Goal: Task Accomplishment & Management: Complete application form

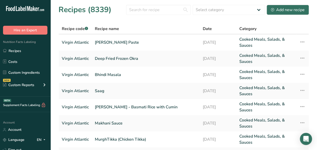
scroll to position [37, 0]
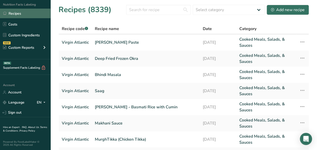
click at [26, 16] on link "Recipes" at bounding box center [25, 14] width 51 height 10
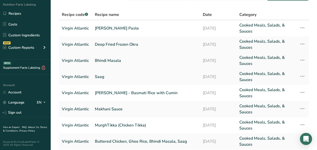
scroll to position [0, 0]
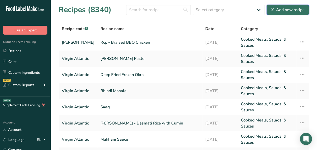
click at [286, 10] on div "Add new recipe" at bounding box center [288, 10] width 34 height 6
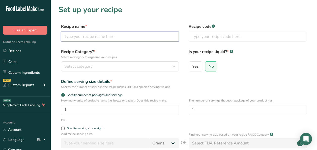
paste input "Pork Kakuni, Mixed Vegetables, Edamame Rice"
type input "Pork Kakuni, Mixed Vegetables, Edamame Rice"
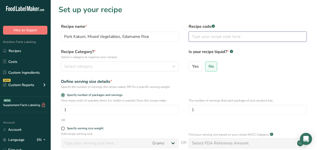
click at [218, 34] on input "text" at bounding box center [248, 37] width 118 height 10
type input "Virgin Atlantic"
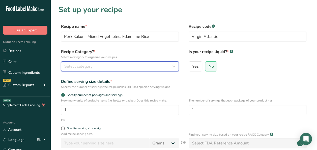
click at [95, 63] on button "Select category" at bounding box center [120, 66] width 118 height 10
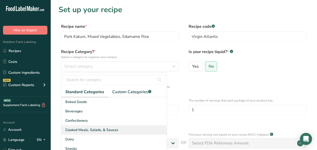
click at [101, 127] on div "Cooked Meals, Salads, & Sauces" at bounding box center [114, 129] width 106 height 9
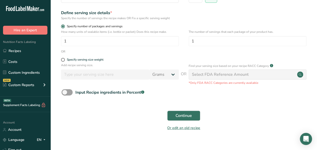
scroll to position [76, 0]
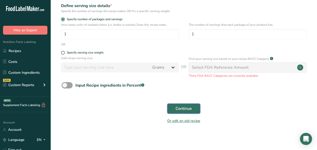
click at [189, 106] on span "Continue" at bounding box center [184, 109] width 16 height 6
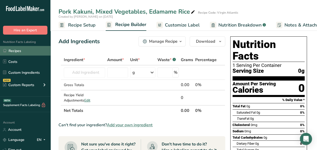
click at [28, 53] on link "Recipes" at bounding box center [25, 51] width 51 height 10
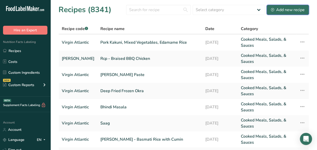
click at [292, 12] on div "Add new recipe" at bounding box center [288, 10] width 34 height 6
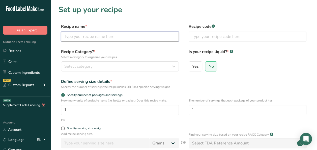
paste input "Pork Kakuni"
type input "Pork Kakuni"
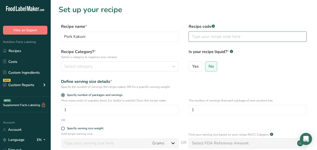
click at [214, 35] on input "text" at bounding box center [248, 37] width 118 height 10
type input "Virgin Atlantic"
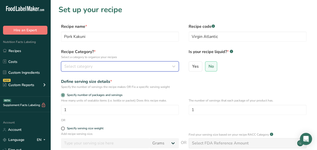
click at [126, 67] on div "Select category" at bounding box center [118, 66] width 108 height 6
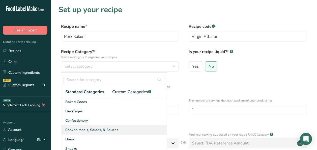
click at [104, 127] on span "Cooked Meals, Salads, & Sauces" at bounding box center [91, 129] width 53 height 5
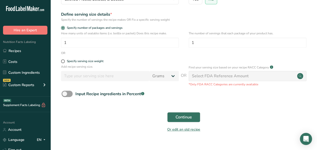
scroll to position [77, 0]
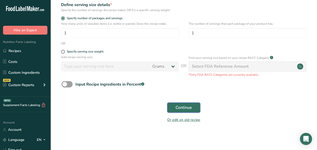
click at [184, 110] on span "Continue" at bounding box center [184, 108] width 16 height 6
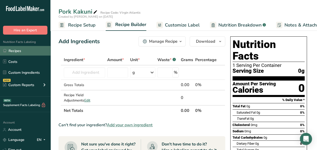
click at [17, 52] on link "Recipes" at bounding box center [25, 51] width 51 height 10
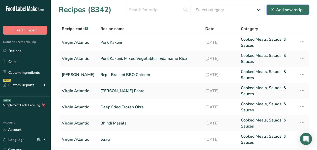
click at [294, 9] on div "Add new recipe" at bounding box center [288, 10] width 34 height 6
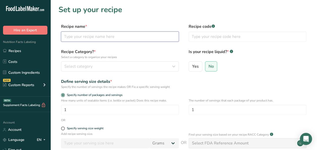
paste input "Blanched Pork with Ginger & Scallion"
type input "Blanched Pork with Ginger & Scallion"
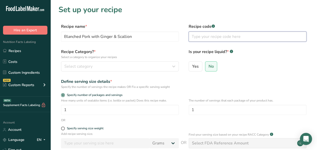
click at [213, 34] on input "text" at bounding box center [248, 37] width 118 height 10
type input "Virgin Atlantic"
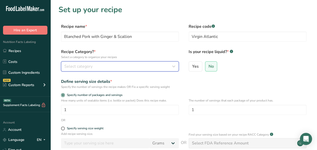
click at [155, 64] on div "Select category" at bounding box center [118, 66] width 108 height 6
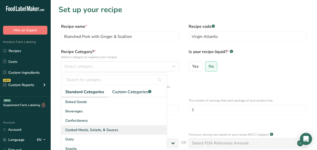
click at [86, 130] on span "Cooked Meals, Salads, & Sauces" at bounding box center [91, 129] width 53 height 5
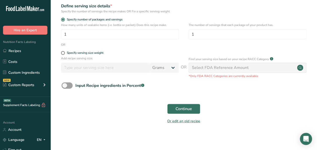
scroll to position [76, 0]
click at [184, 109] on span "Continue" at bounding box center [184, 109] width 16 height 6
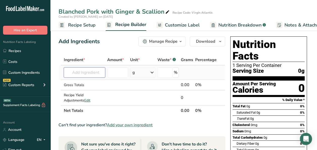
click at [95, 74] on input "text" at bounding box center [84, 72] width 41 height 10
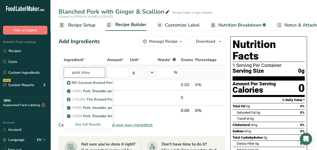
type input "pork shou"
click at [91, 125] on div "See full Results" at bounding box center [88, 124] width 40 height 5
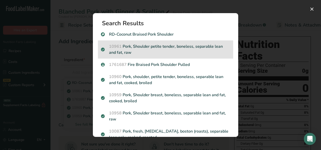
click at [192, 46] on p "10961 Pork, Shoulder petite tender, boneless, separable lean and fat, raw" at bounding box center [165, 49] width 129 height 12
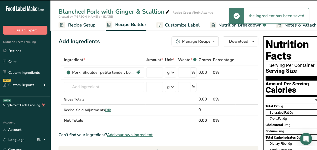
type input "0"
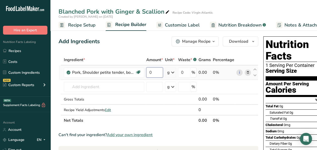
click at [154, 72] on input "0" at bounding box center [154, 72] width 17 height 10
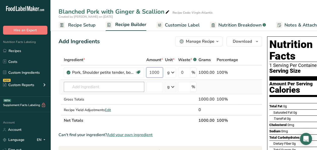
type input "1000"
click at [94, 88] on div "Ingredient * Amount * Unit * Waste * .a-a{fill:#347362;}.b-a{fill:#fff;} Grams …" at bounding box center [161, 90] width 204 height 71
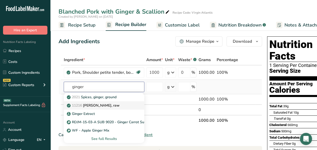
type input "ginger"
click at [103, 108] on link "11216 Ginger root, raw" at bounding box center [104, 105] width 81 height 8
type input "[PERSON_NAME], raw"
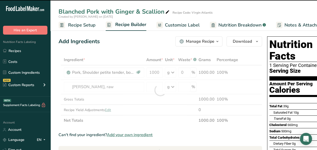
type input "0"
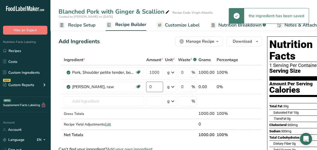
click at [157, 87] on input "0" at bounding box center [154, 87] width 17 height 10
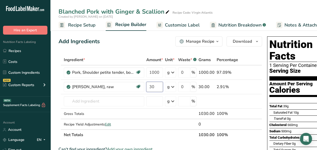
type input "30"
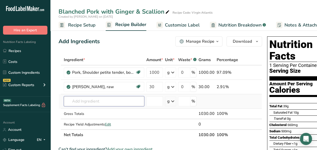
click at [104, 98] on div "Ingredient * Amount * Unit * Waste * .a-a{fill:#347362;}.b-a{fill:#fff;} Grams …" at bounding box center [161, 98] width 204 height 86
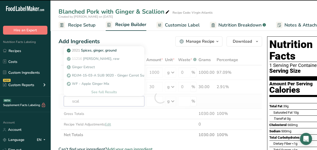
type input "scall"
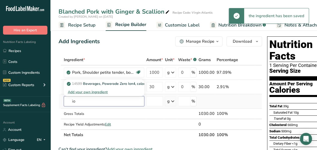
type input "i"
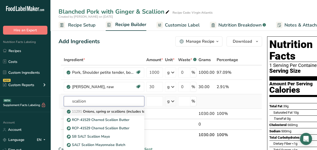
scroll to position [25, 0]
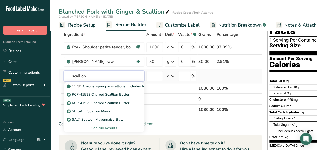
type input "scallion"
click at [98, 127] on div "See full Results" at bounding box center [104, 127] width 72 height 5
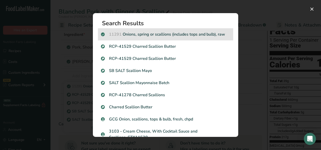
click at [205, 36] on p "11291 Onions, spring or scallions (includes tops and bulb), raw" at bounding box center [165, 34] width 129 height 6
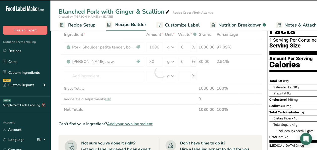
type input "0"
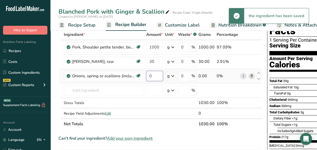
click at [156, 73] on input "0" at bounding box center [154, 76] width 17 height 10
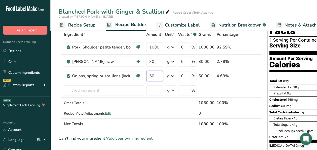
type input "50"
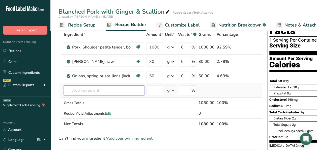
click at [106, 91] on div "Ingredient * Amount * Unit * Waste * .a-a{fill:#347362;}.b-a{fill:#fff;} Grams …" at bounding box center [161, 79] width 204 height 100
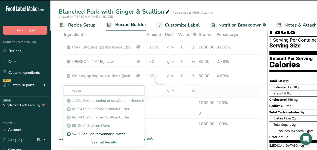
type input "water"
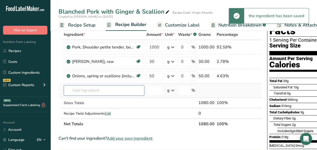
click at [106, 91] on input "text" at bounding box center [104, 90] width 81 height 10
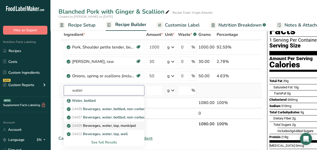
type input "water"
click at [123, 126] on p "14429 Beverages, water, tap, municipal" at bounding box center [102, 125] width 68 height 5
type input "Beverages, water, tap, municipal"
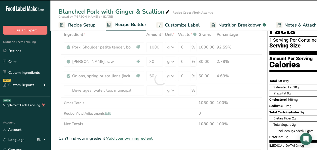
type input "0"
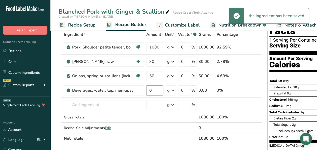
click at [155, 91] on input "0" at bounding box center [154, 90] width 17 height 10
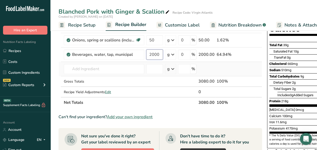
scroll to position [76, 0]
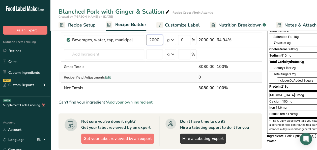
type input "2000"
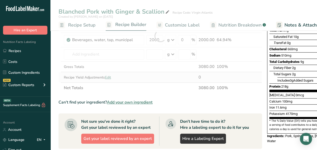
click at [108, 77] on div "Ingredient * Amount * Unit * Waste * .a-a{fill:#347362;}.b-a{fill:#fff;} Grams …" at bounding box center [161, 36] width 204 height 114
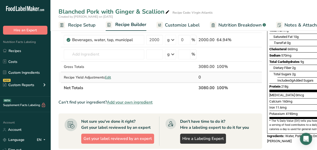
click at [109, 77] on span "Edit" at bounding box center [108, 77] width 6 height 5
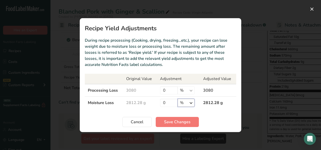
click at [188, 102] on select "% g kg mg mcg lb oz" at bounding box center [186, 103] width 17 height 8
click at [178, 99] on select "% g kg mg mcg lb oz" at bounding box center [186, 103] width 17 height 8
drag, startPoint x: 187, startPoint y: 104, endPoint x: 187, endPoint y: 98, distance: 6.3
click at [187, 104] on select "% g kg mg mcg lb oz" at bounding box center [186, 103] width 17 height 8
select select "0"
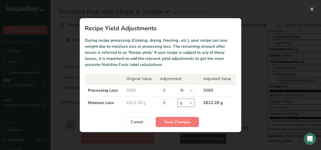
click at [178, 99] on select "% g kg mg mcg lb oz" at bounding box center [186, 103] width 17 height 8
click at [168, 102] on input "0" at bounding box center [169, 103] width 18 height 8
type input "2180"
click at [175, 119] on button "Save Changes" at bounding box center [177, 122] width 43 height 10
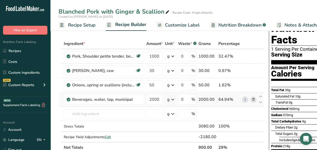
scroll to position [0, 0]
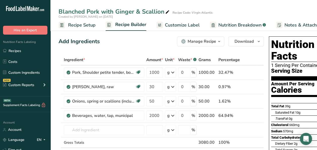
click at [217, 43] on icon "button" at bounding box center [219, 41] width 4 height 6
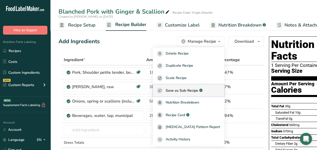
click at [199, 90] on span "Save as Sub-Recipe" at bounding box center [182, 90] width 33 height 5
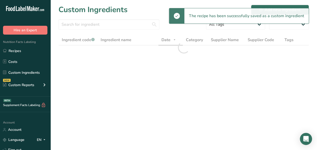
select select "30"
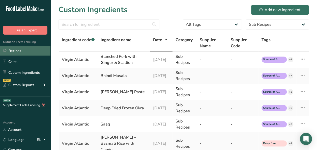
click at [23, 50] on link "Recipes" at bounding box center [25, 51] width 51 height 10
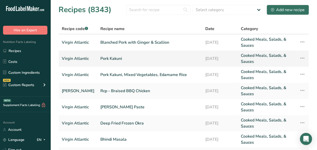
click at [101, 60] on link "Pork Kakuni" at bounding box center [150, 59] width 99 height 12
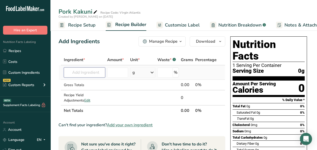
click at [84, 74] on input "text" at bounding box center [84, 72] width 41 height 10
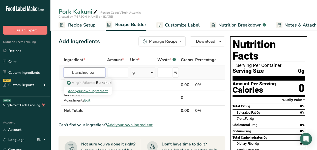
type input "blanched po"
click at [86, 82] on span "Virgin Atlantic" at bounding box center [83, 82] width 23 height 5
type input "Blanched Pork with Ginger & Scallion"
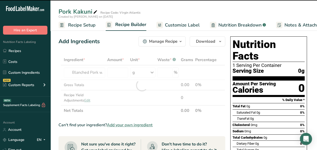
type input "0"
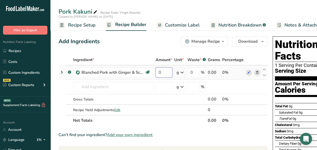
click at [159, 72] on input "0" at bounding box center [164, 72] width 17 height 10
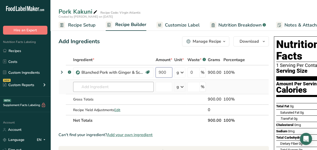
type input "900"
click at [134, 85] on div "Ingredient * Amount * Unit * Waste * .a-a{fill:#347362;}.b-a{fill:#fff;} Grams …" at bounding box center [164, 90] width 211 height 71
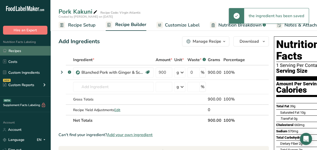
click at [18, 49] on link "Recipes" at bounding box center [25, 51] width 51 height 10
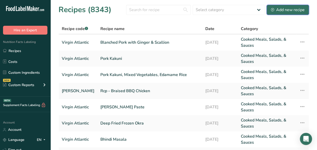
click at [285, 7] on div "Add new recipe" at bounding box center [288, 10] width 34 height 6
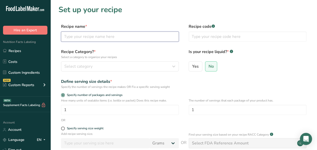
paste input "Pork Kakuni Sauce"
type input "Pork Kakuni Sauce"
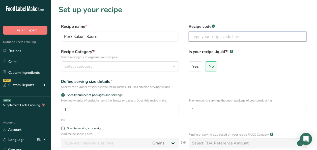
click at [210, 37] on input "text" at bounding box center [248, 37] width 118 height 10
type input "Virgin Atlantic"
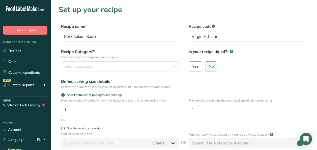
click at [195, 64] on span "Yes" at bounding box center [195, 66] width 7 height 5
click at [192, 65] on input "Yes" at bounding box center [190, 66] width 3 height 3
radio input "true"
radio input "false"
select select "22"
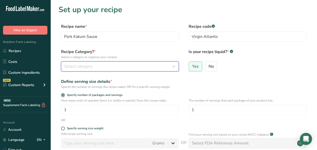
click at [136, 65] on div "Select category" at bounding box center [118, 66] width 108 height 6
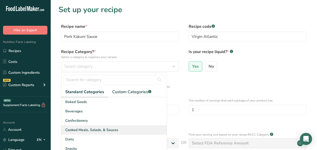
click at [91, 130] on span "Cooked Meals, Salads, & Sauces" at bounding box center [91, 129] width 53 height 5
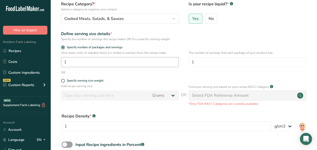
scroll to position [101, 0]
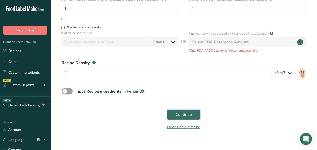
click at [188, 116] on span "Continue" at bounding box center [184, 115] width 16 height 6
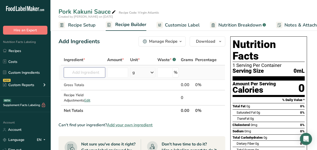
click at [68, 72] on input "text" at bounding box center [84, 72] width 41 height 10
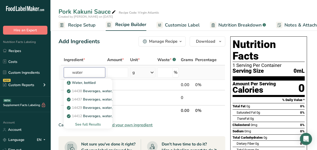
type input "water"
click at [94, 125] on div "See full Results" at bounding box center [88, 124] width 40 height 5
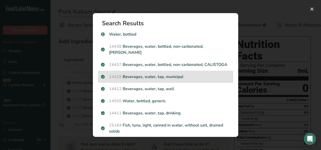
click at [174, 80] on p "14429 Beverages, water, tap, municipal" at bounding box center [165, 77] width 129 height 6
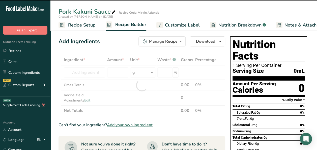
type input "0"
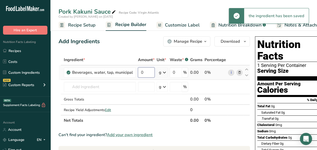
click at [144, 73] on input "0" at bounding box center [146, 72] width 17 height 10
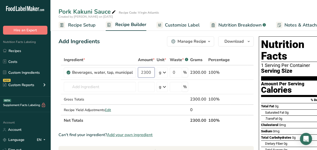
type input "2300"
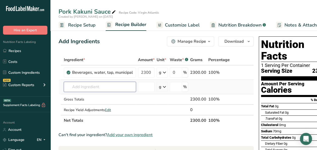
click at [91, 88] on div "Ingredient * Amount * Unit * Waste * .a-a{fill:#347362;}.b-a{fill:#fff;} Grams …" at bounding box center [156, 90] width 195 height 71
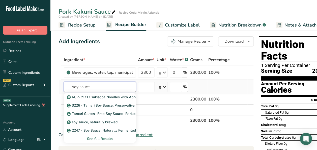
type input "soy sauce"
click at [105, 138] on div "See full Results" at bounding box center [100, 138] width 64 height 5
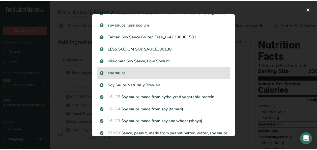
scroll to position [101, 0]
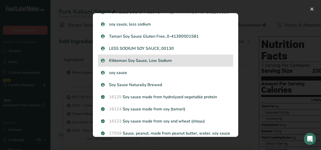
click at [147, 67] on div "Kikkoman Soy Sauce, Low Sodium" at bounding box center [165, 61] width 135 height 12
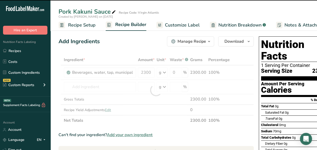
type input "0"
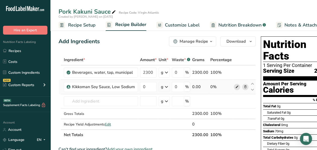
click at [236, 88] on icon at bounding box center [238, 86] width 4 height 5
click at [244, 87] on icon at bounding box center [246, 86] width 4 height 5
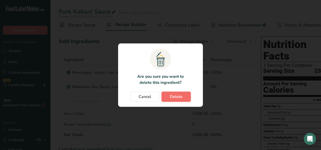
click at [177, 94] on span "Delete" at bounding box center [176, 97] width 13 height 6
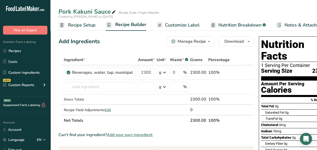
click at [118, 133] on span "Add your own ingredient" at bounding box center [130, 135] width 46 height 6
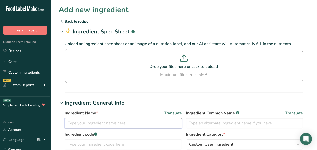
click at [91, 125] on input "text" at bounding box center [123, 123] width 117 height 10
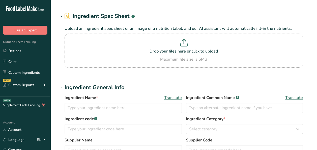
type input "Kikkoman Soy Sauce, Low Sodium"
type input "15"
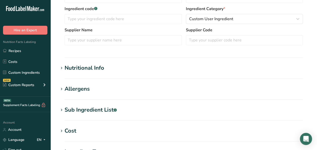
scroll to position [126, 0]
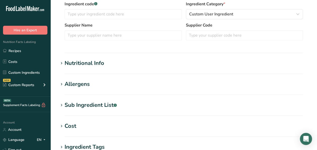
click at [71, 64] on div "Nutritional Info" at bounding box center [85, 63] width 40 height 8
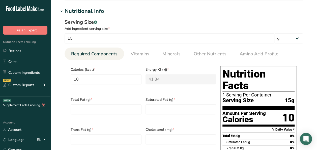
scroll to position [177, 0]
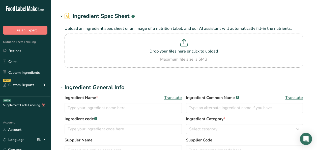
type input "Kikkoman Soy Sauce, Low Sodium"
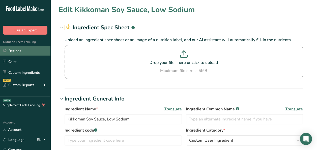
click at [42, 52] on link "Recipes" at bounding box center [25, 51] width 51 height 10
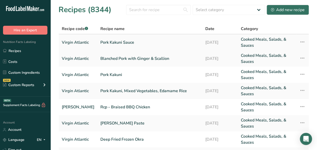
click at [133, 42] on link "Pork Kakuni Sauce" at bounding box center [150, 42] width 99 height 12
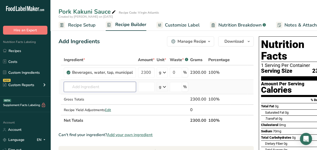
click at [116, 83] on input "text" at bounding box center [100, 87] width 72 height 10
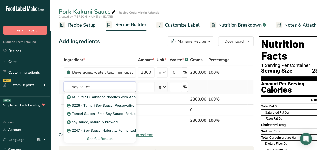
type input "soy sauce"
click at [114, 138] on div "See full Results" at bounding box center [100, 138] width 64 height 5
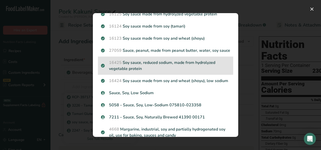
scroll to position [177, 0]
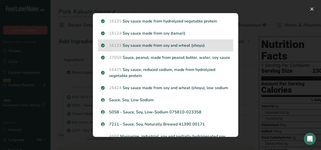
click at [165, 52] on div "16123 Soy sauce made from soy and wheat (shoyu)" at bounding box center [165, 45] width 135 height 12
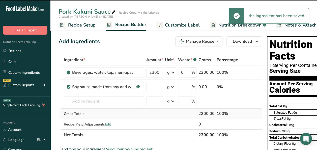
type input "0"
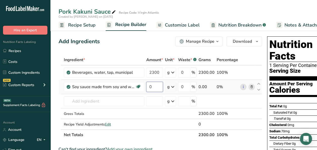
click at [155, 83] on input "0" at bounding box center [154, 87] width 17 height 10
type input "400"
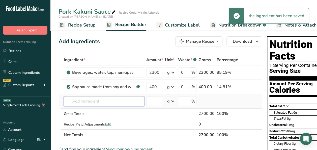
click at [91, 101] on div "Ingredient * Amount * Unit * Waste * .a-a{fill:#347362;}.b-a{fill:#fff;} Grams …" at bounding box center [161, 98] width 204 height 86
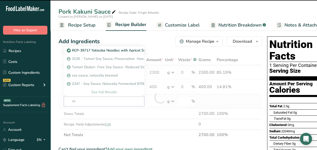
type input "mi"
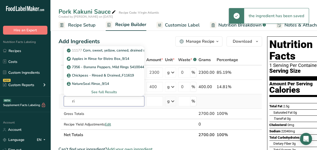
type input "r"
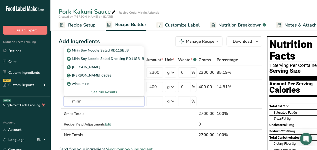
type input "mirin"
click at [107, 91] on div "See full Results" at bounding box center [104, 91] width 72 height 5
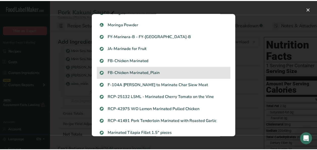
scroll to position [0, 0]
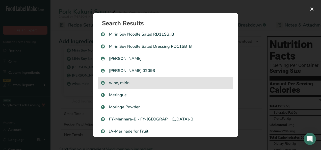
click at [126, 83] on p "wine, mirin" at bounding box center [165, 83] width 129 height 6
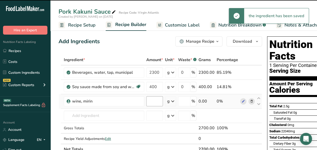
type input "0"
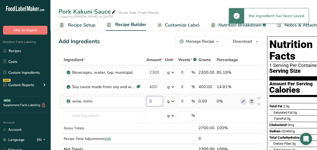
click at [151, 100] on input "0" at bounding box center [154, 101] width 17 height 10
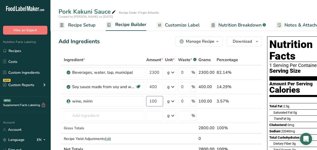
type input "100"
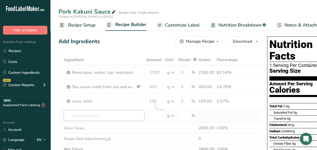
click at [95, 117] on div "Ingredient * Amount * Unit * Waste * .a-a{fill:#347362;}.b-a{fill:#fff;} Grams …" at bounding box center [161, 105] width 204 height 100
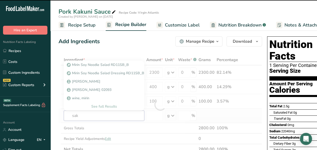
type input "sake"
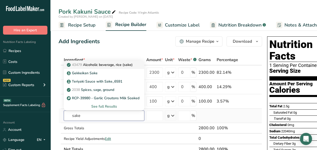
type input "sake"
click at [125, 67] on p "43479 Alcoholic beverage, rice (sake)" at bounding box center [100, 64] width 65 height 5
type input "Alcoholic beverage, rice (sake)"
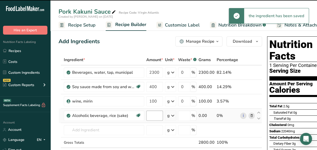
type input "0"
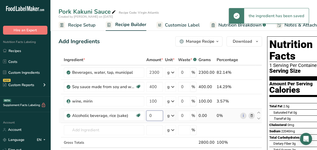
click at [152, 115] on input "0" at bounding box center [154, 116] width 17 height 10
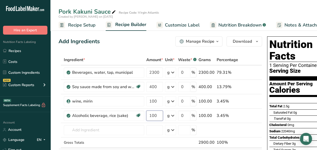
type input "100"
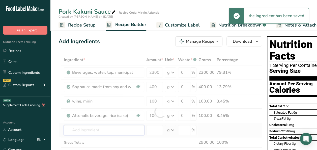
click at [85, 130] on div "Ingredient * Amount * Unit * Waste * .a-a{fill:#347362;}.b-a{fill:#fff;} Grams …" at bounding box center [161, 112] width 204 height 114
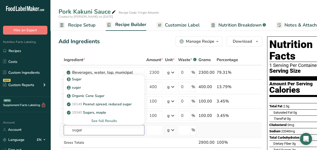
type input "sugar"
click at [111, 119] on div "See full Results" at bounding box center [104, 120] width 72 height 5
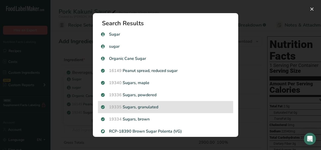
click at [151, 110] on div "19335 Sugars, granulated" at bounding box center [165, 107] width 135 height 12
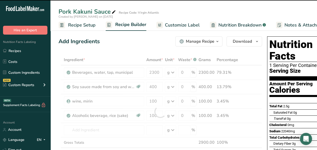
type input "0"
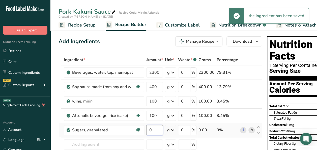
click at [152, 125] on input "0" at bounding box center [154, 130] width 17 height 10
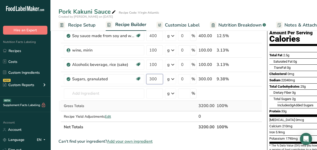
scroll to position [76, 0]
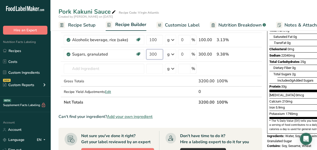
type input "300"
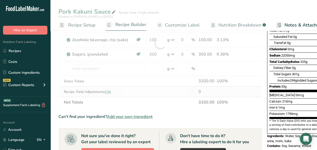
click at [107, 92] on div "Ingredient * Amount * Unit * Waste * .a-a{fill:#347362;}.b-a{fill:#fff;} Grams …" at bounding box center [161, 43] width 204 height 129
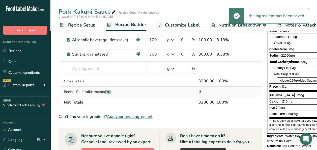
click at [109, 92] on span "Edit" at bounding box center [108, 91] width 6 height 5
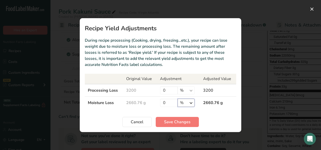
click at [191, 104] on select "% g kg mg mcg lb oz" at bounding box center [186, 103] width 17 height 8
select select "0"
click at [178, 99] on select "% g kg mg mcg lb oz" at bounding box center [186, 103] width 17 height 8
click at [167, 100] on input "0" at bounding box center [169, 103] width 18 height 8
type input "300"
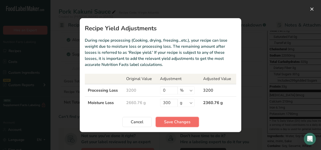
click at [171, 121] on span "Save Changes" at bounding box center [177, 122] width 27 height 6
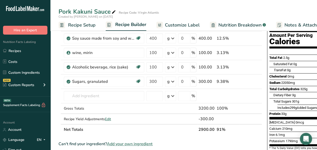
scroll to position [0, 0]
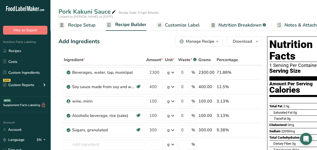
click at [215, 40] on span "button" at bounding box center [218, 41] width 6 height 6
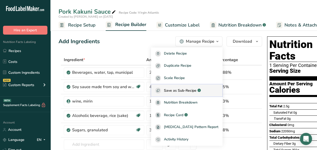
click at [186, 93] on span "Save as Sub-Recipe" at bounding box center [180, 90] width 33 height 5
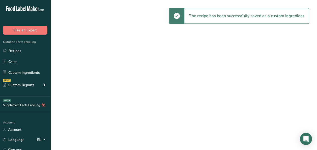
select select "30"
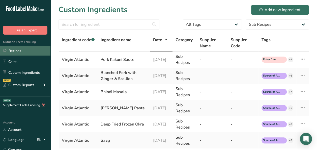
click at [14, 53] on link "Recipes" at bounding box center [25, 51] width 51 height 10
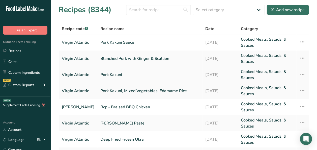
click at [110, 76] on link "Pork Kakuni" at bounding box center [150, 75] width 99 height 12
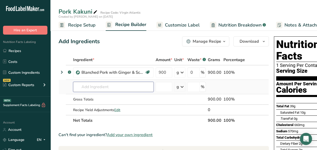
click at [90, 87] on input "text" at bounding box center [113, 87] width 81 height 10
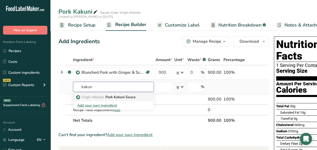
type input "kakun"
click at [114, 94] on p "Virgin Atlantic Pork Kakuni Sauce" at bounding box center [106, 96] width 59 height 5
type input "Pork Kakuni Sauce"
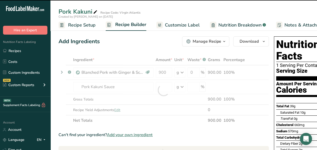
type input "0"
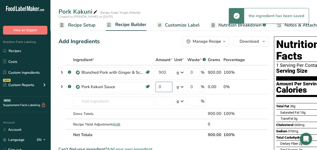
click at [163, 87] on input "0" at bounding box center [164, 87] width 17 height 10
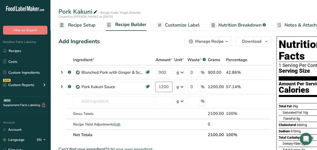
type input "1200"
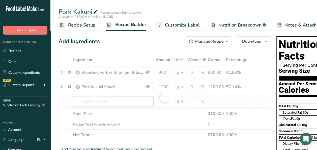
click at [91, 102] on div "Ingredient * Amount * Unit * Waste * .a-a{fill:#347362;}.b-a{fill:#fff;} Grams …" at bounding box center [165, 98] width 213 height 86
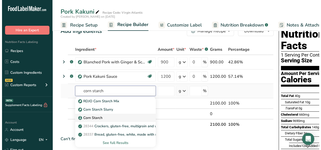
scroll to position [25, 0]
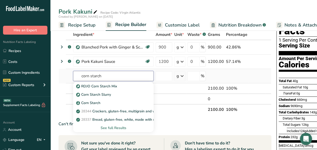
type input "corn starch"
click at [123, 128] on div "See full Results" at bounding box center [113, 127] width 72 height 5
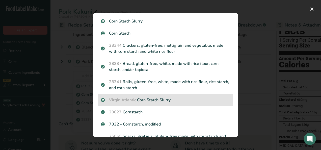
click at [150, 97] on p "Virgin Atlantic Corn Starch Slurry" at bounding box center [165, 100] width 129 height 6
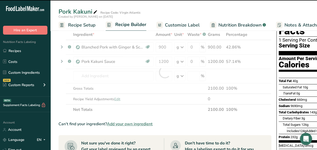
type input "0"
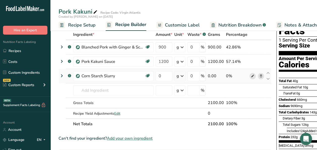
click at [251, 76] on icon at bounding box center [253, 76] width 4 height 5
click at [260, 75] on icon at bounding box center [262, 76] width 4 height 5
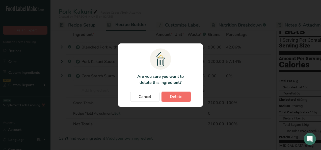
click at [177, 97] on span "Delete" at bounding box center [176, 97] width 13 height 6
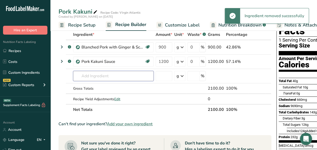
click at [84, 74] on input "text" at bounding box center [113, 76] width 81 height 10
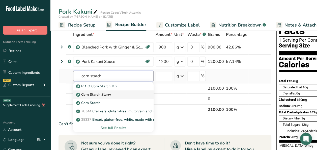
type input "corn starch"
click at [107, 95] on p "Corn Starch Slurry" at bounding box center [94, 94] width 34 height 5
type input "Corn Starch Slurry"
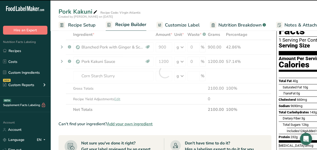
type input "0"
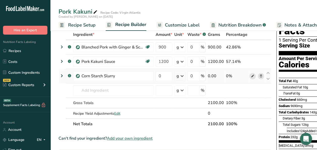
click at [251, 75] on icon at bounding box center [253, 76] width 4 height 5
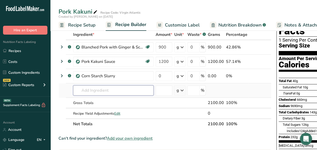
click at [114, 88] on input "text" at bounding box center [113, 90] width 81 height 10
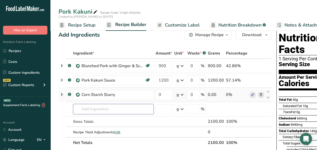
scroll to position [0, 0]
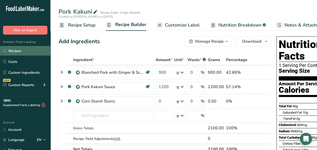
click at [37, 50] on link "Recipes" at bounding box center [25, 51] width 51 height 10
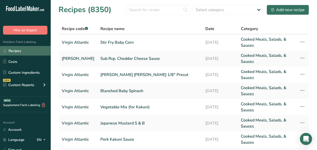
click at [26, 50] on link "Recipes" at bounding box center [25, 51] width 51 height 10
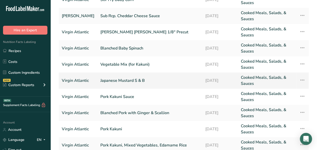
scroll to position [51, 0]
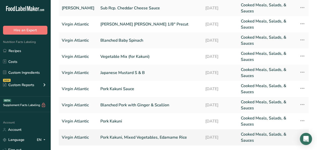
click at [129, 137] on link "Pork Kakuni, Mixed Vegetables, Edamame Rice" at bounding box center [150, 137] width 99 height 12
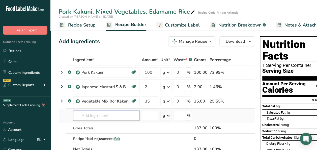
click at [93, 113] on input "text" at bounding box center [106, 116] width 67 height 10
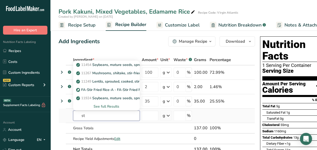
type input "s"
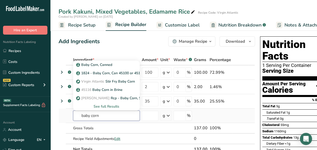
type input "baby corn"
click at [111, 107] on div "See full Results" at bounding box center [106, 106] width 59 height 5
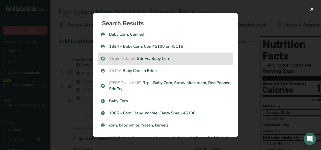
click at [164, 60] on p "Virgin Atlantic Stir Fry Baby Corn" at bounding box center [165, 59] width 129 height 6
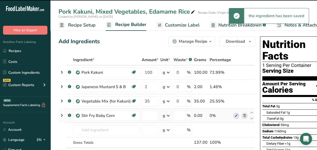
type input "0"
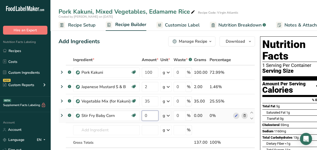
click at [146, 116] on input "0" at bounding box center [150, 116] width 17 height 10
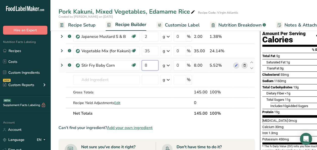
scroll to position [51, 0]
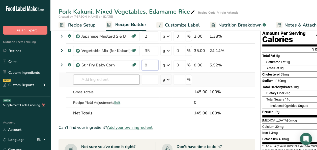
type input "8"
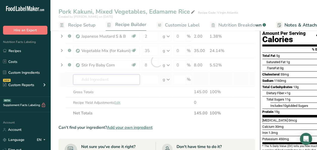
click at [100, 79] on div "Ingredient * Amount * Unit * Waste * .a-a{fill:#347362;}.b-a{fill:#fff;} Grams …" at bounding box center [157, 61] width 197 height 114
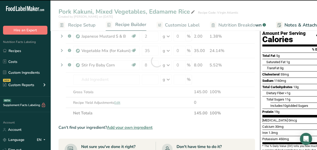
drag, startPoint x: 27, startPoint y: 51, endPoint x: 181, endPoint y: 147, distance: 181.3
click at [27, 51] on link "Recipes" at bounding box center [25, 51] width 51 height 10
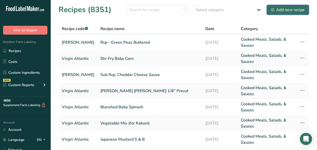
click at [279, 12] on div "Add new recipe" at bounding box center [288, 10] width 34 height 6
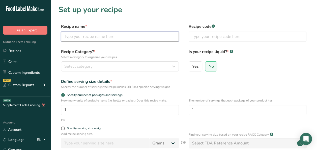
paste input "Japanese Flavored Rice with Edamame"
type input "Japanese Flavored Rice with Edamame"
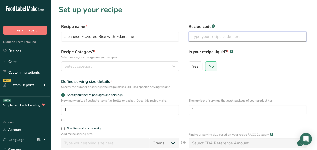
click at [227, 35] on input "text" at bounding box center [248, 37] width 118 height 10
type input "Virgin Atlantic"
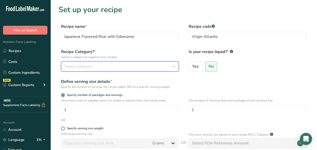
click at [101, 62] on button "Select category" at bounding box center [120, 66] width 118 height 10
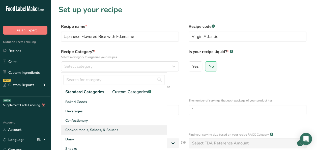
click at [106, 132] on div "Cooked Meals, Salads, & Sauces" at bounding box center [114, 129] width 106 height 9
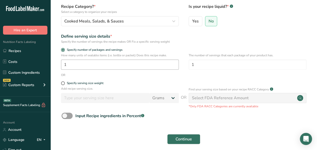
scroll to position [77, 0]
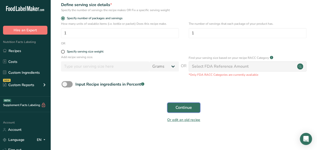
click at [181, 112] on button "Continue" at bounding box center [183, 108] width 33 height 10
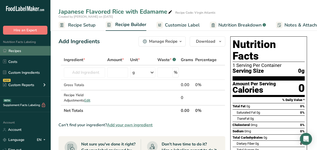
click at [16, 53] on link "Recipes" at bounding box center [25, 51] width 51 height 10
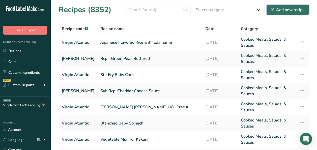
click at [288, 10] on div "Add new recipe" at bounding box center [288, 10] width 34 height 6
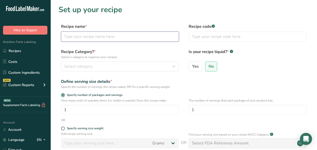
paste input "Japanese Flavored Rice"
type input "Japanese Flavored Rice"
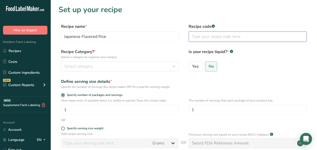
click at [211, 40] on input "text" at bounding box center [248, 37] width 118 height 10
type input "Virgin Atlantic"
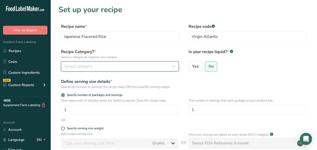
click at [102, 67] on div "Select category" at bounding box center [118, 66] width 108 height 6
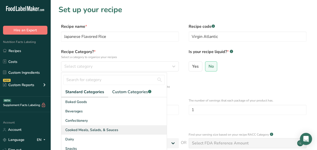
click at [88, 130] on span "Cooked Meals, Salads, & Sauces" at bounding box center [91, 129] width 53 height 5
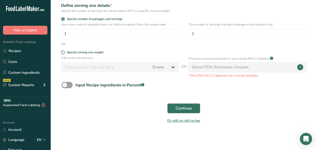
scroll to position [77, 0]
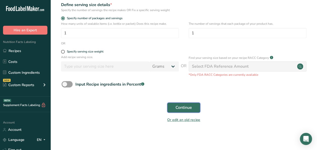
click at [187, 109] on span "Continue" at bounding box center [184, 108] width 16 height 6
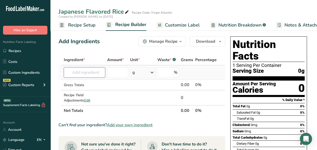
click at [86, 72] on input "text" at bounding box center [84, 72] width 41 height 10
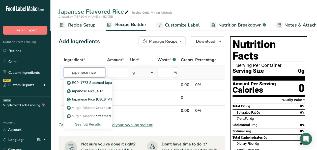
type input "japanese rice"
click at [93, 125] on div "See full Results" at bounding box center [88, 124] width 40 height 5
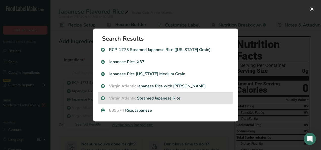
click at [191, 100] on p "Virgin Atlantic Steamed Japanese Rice" at bounding box center [165, 98] width 129 height 6
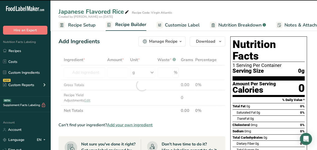
type input "0"
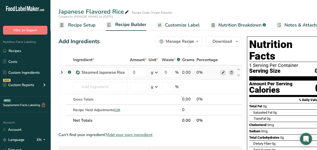
click at [223, 72] on icon at bounding box center [224, 72] width 4 height 5
click at [231, 72] on icon at bounding box center [232, 72] width 4 height 5
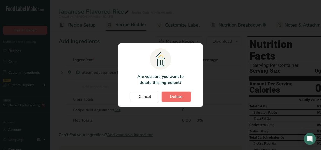
click at [176, 96] on span "Delete" at bounding box center [176, 97] width 13 height 6
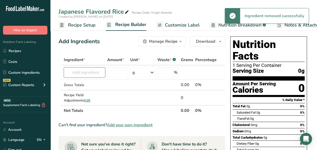
click at [98, 74] on input "text" at bounding box center [84, 72] width 41 height 10
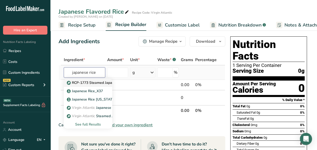
type input "japanese rice"
click at [97, 84] on p "RCP-1773 Steamed Japanese Rice (California Grain)" at bounding box center [114, 82] width 93 height 5
type input "RCP-1773 Steamed Japanese Rice (California Grain)"
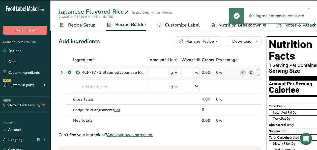
type input "0"
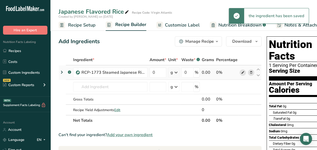
click at [241, 72] on icon at bounding box center [243, 72] width 4 height 5
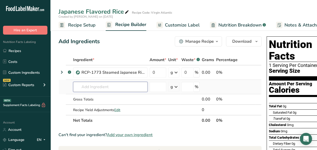
click at [107, 85] on input "text" at bounding box center [110, 87] width 75 height 10
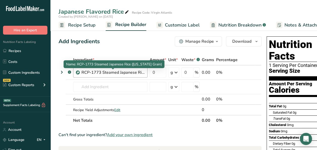
click at [109, 72] on div "RCP-1773 Steamed Japanese Rice (California Grain)" at bounding box center [113, 72] width 63 height 6
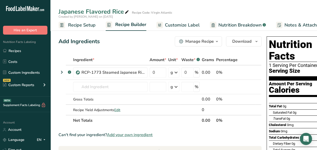
click at [250, 71] on icon at bounding box center [252, 72] width 4 height 5
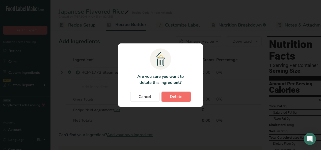
click at [168, 95] on button "Delete" at bounding box center [176, 97] width 29 height 10
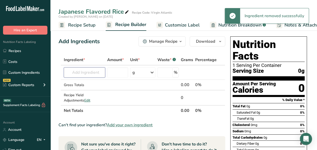
click at [96, 73] on input "text" at bounding box center [84, 72] width 41 height 10
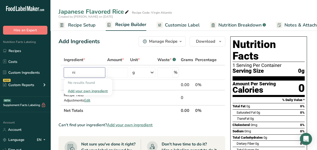
type input "n"
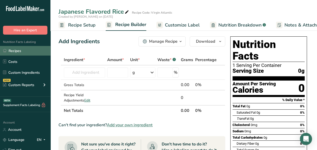
click at [20, 48] on link "Recipes" at bounding box center [25, 51] width 51 height 10
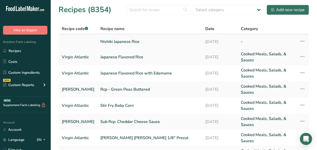
click at [107, 41] on link "Nishiki Japanese Rice" at bounding box center [150, 41] width 99 height 11
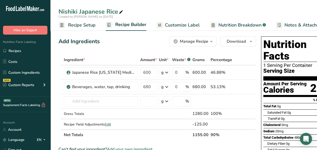
click at [210, 39] on icon "button" at bounding box center [212, 41] width 4 height 6
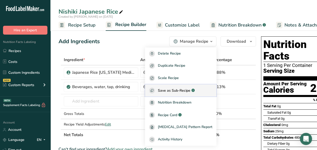
click at [187, 91] on span "Save as Sub-Recipe" at bounding box center [174, 90] width 33 height 5
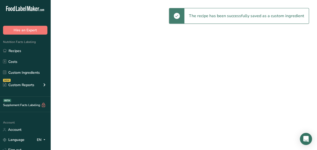
select select "30"
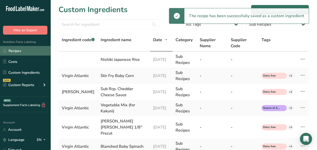
click at [18, 51] on link "Recipes" at bounding box center [25, 51] width 51 height 10
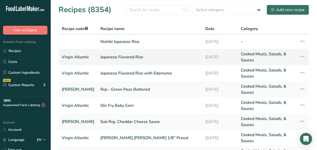
click at [115, 55] on link "Japanese Flavored Rice" at bounding box center [150, 57] width 99 height 12
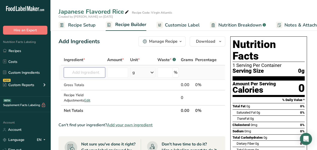
click at [81, 73] on input "text" at bounding box center [84, 72] width 41 height 10
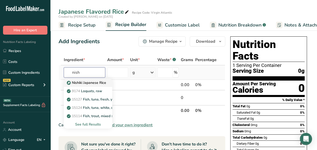
type input "nish"
click at [86, 84] on p "Nishiki Japanese Rice" at bounding box center [87, 82] width 38 height 5
type input "Nishiki Japanese Rice"
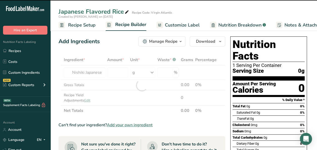
type input "0"
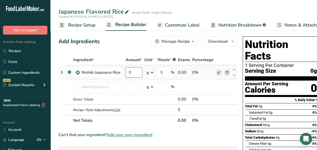
click at [136, 68] on input "0" at bounding box center [134, 72] width 17 height 10
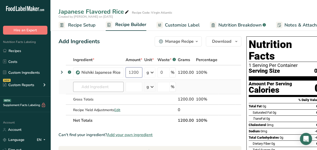
type input "1200"
click at [106, 86] on div "Ingredient * Amount * Unit * Waste * .a-a{fill:#347362;}.b-a{fill:#fff;} Grams …" at bounding box center [150, 90] width 183 height 71
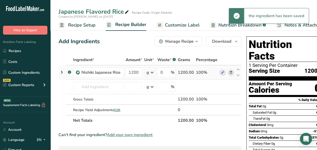
click at [230, 72] on icon at bounding box center [232, 72] width 4 height 5
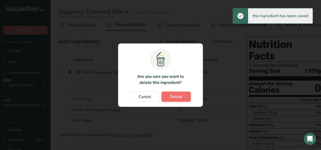
click at [170, 96] on span "Delete" at bounding box center [176, 97] width 13 height 6
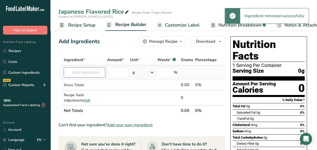
click at [90, 76] on input "text" at bounding box center [84, 72] width 41 height 10
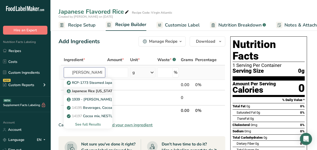
type input "rice cal"
click at [94, 91] on p "Japanese Rice California Medium Grain" at bounding box center [103, 90] width 71 height 5
type input "Japanese Rice California Medium Grain"
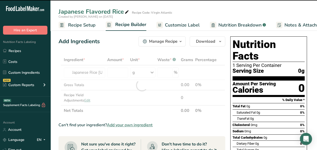
type input "0"
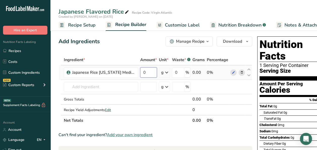
click at [148, 72] on input "0" at bounding box center [148, 72] width 17 height 10
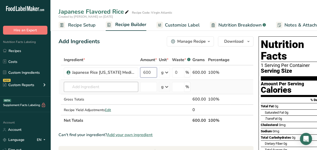
type input "600"
click at [81, 86] on div "Ingredient * Amount * Unit * Waste * .a-a{fill:#347362;}.b-a{fill:#fff;} Grams …" at bounding box center [156, 90] width 195 height 71
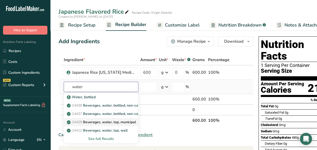
type input "water"
click at [125, 122] on p "14429 Beverages, water, tap, municipal" at bounding box center [102, 121] width 68 height 5
type input "Beverages, water, tap, municipal"
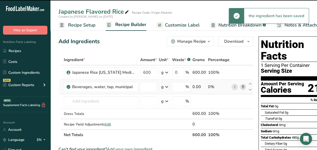
type input "0"
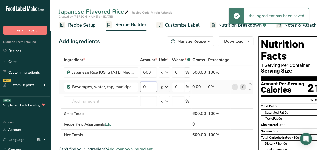
click at [149, 88] on input "0" at bounding box center [148, 87] width 17 height 10
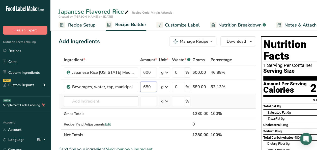
type input "680"
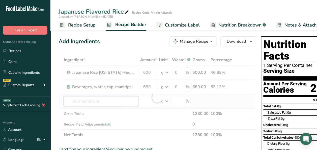
click at [90, 98] on div "Ingredient * Amount * Unit * Waste * .a-a{fill:#347362;}.b-a{fill:#fff;} Grams …" at bounding box center [158, 98] width 198 height 86
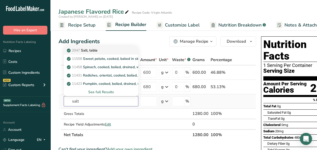
type input "salt"
click at [99, 48] on div "2047 Salt, table" at bounding box center [97, 50] width 58 height 5
type input "Salt, table"
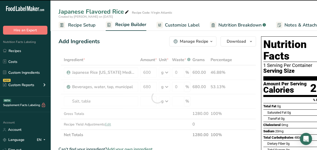
type input "0"
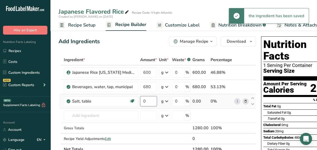
click at [145, 101] on input "0" at bounding box center [148, 101] width 17 height 10
type input "10"
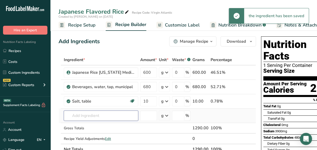
click at [104, 116] on div "Ingredient * Amount * Unit * Waste * .a-a{fill:#347362;}.b-a{fill:#fff;} Grams …" at bounding box center [158, 105] width 198 height 100
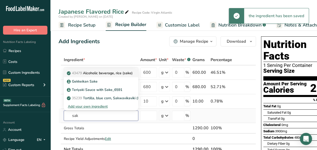
type input "sak"
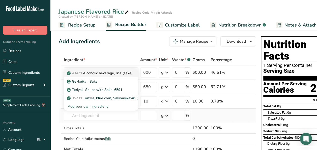
click at [105, 74] on p "43479 Alcoholic beverage, rice (sake)" at bounding box center [100, 72] width 65 height 5
type input "Alcoholic beverage, rice (sake)"
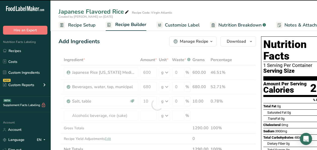
type input "0"
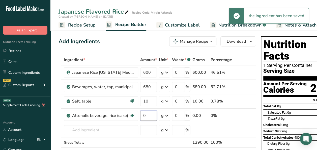
click at [150, 116] on input "0" at bounding box center [148, 116] width 17 height 10
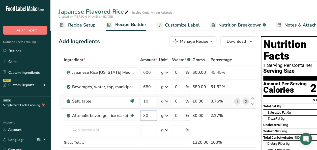
scroll to position [25, 0]
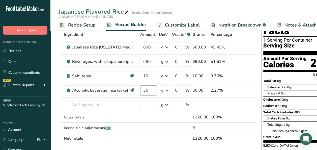
type input "30"
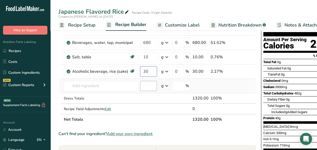
scroll to position [51, 0]
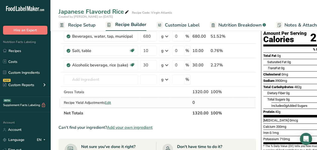
click at [111, 102] on div "Ingredient * Amount * Unit * Waste * .a-a{fill:#347362;}.b-a{fill:#fff;} Grams …" at bounding box center [158, 61] width 198 height 114
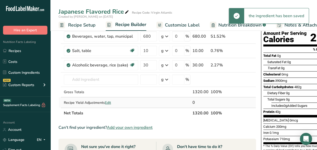
click at [111, 102] on span "Edit" at bounding box center [108, 102] width 6 height 5
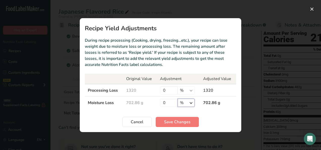
click at [191, 103] on select "% g kg mg mcg lb oz" at bounding box center [186, 103] width 17 height 8
select select "0"
click at [178, 99] on select "% g kg mg mcg lb oz" at bounding box center [186, 103] width 17 height 8
click at [168, 99] on input "0" at bounding box center [169, 103] width 18 height 8
type input "120"
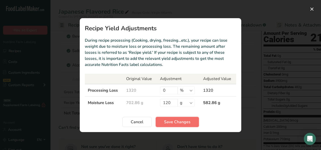
click at [169, 122] on span "Save Changes" at bounding box center [177, 122] width 27 height 6
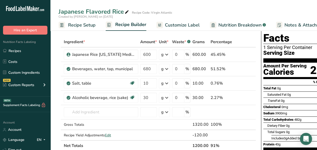
scroll to position [0, 0]
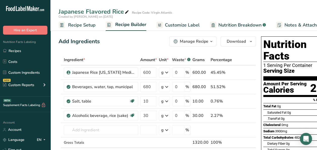
click at [210, 41] on icon "button" at bounding box center [212, 41] width 4 height 6
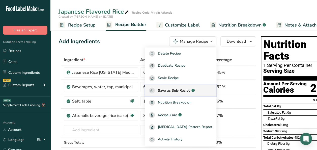
click at [186, 90] on span "Save as Sub-Recipe" at bounding box center [174, 90] width 33 height 5
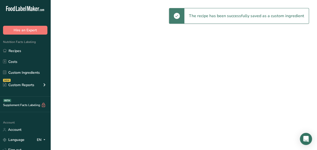
select select "30"
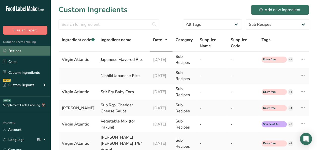
click at [23, 49] on link "Recipes" at bounding box center [25, 51] width 51 height 10
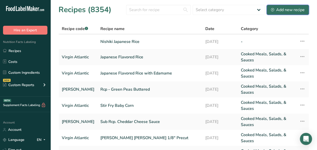
click at [281, 9] on div "Add new recipe" at bounding box center [288, 10] width 34 height 6
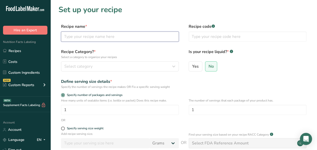
paste input "Blanched Edamame Beans Shelled"
type input "Blanched Edamame Beans Shelled"
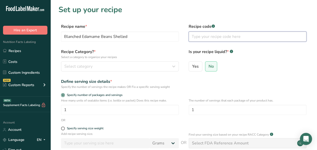
click at [225, 36] on input "text" at bounding box center [248, 37] width 118 height 10
type input "Virgin Atlantic"
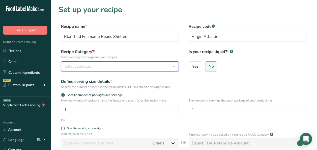
click at [155, 62] on button "Select category" at bounding box center [120, 66] width 118 height 10
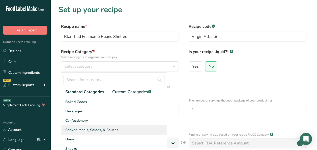
click at [105, 129] on span "Cooked Meals, Salads, & Sauces" at bounding box center [91, 129] width 53 height 5
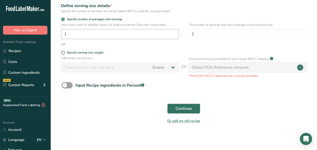
scroll to position [51, 0]
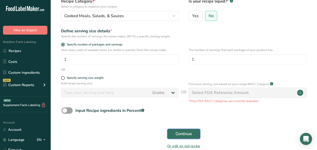
click at [175, 133] on button "Continue" at bounding box center [183, 134] width 33 height 10
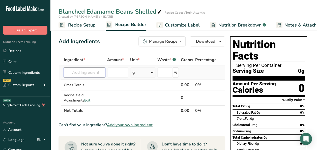
click at [74, 73] on input "text" at bounding box center [84, 72] width 41 height 10
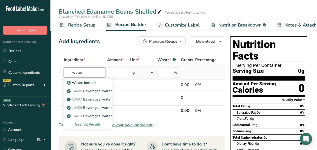
type input "water"
click at [89, 124] on div "See full Results" at bounding box center [88, 124] width 40 height 5
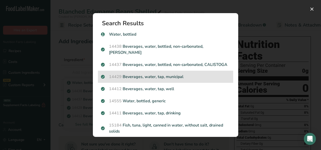
click at [183, 83] on div "14429 Beverages, water, tap, municipal" at bounding box center [165, 77] width 135 height 12
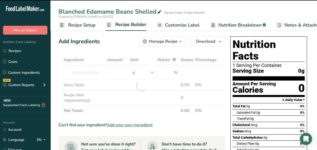
type input "0"
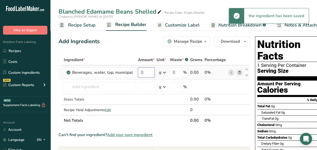
click at [142, 71] on input "0" at bounding box center [146, 72] width 17 height 10
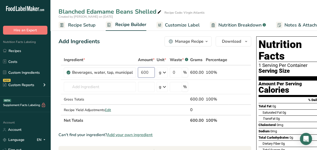
type input "600"
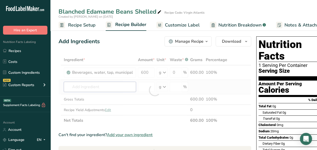
click at [82, 86] on div "Ingredient * Amount * Unit * Waste * .a-a{fill:#347362;}.b-a{fill:#fff;} Grams …" at bounding box center [155, 90] width 193 height 71
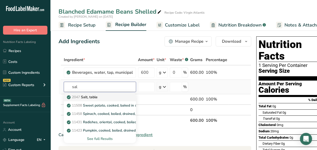
type input "sal"
click at [85, 98] on p "2047 Salt, table" at bounding box center [83, 96] width 30 height 5
type input "Salt, table"
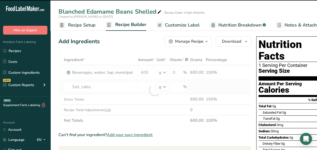
type input "0"
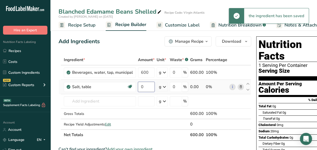
click at [145, 86] on input "0" at bounding box center [146, 87] width 17 height 10
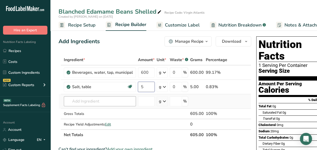
type input "5"
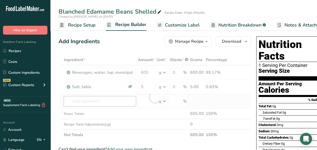
click at [120, 101] on div "Ingredient * Amount * Unit * Waste * .a-a{fill:#347362;}.b-a{fill:#fff;} Grams …" at bounding box center [155, 98] width 193 height 86
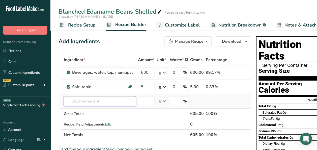
click at [85, 104] on input "text" at bounding box center [100, 101] width 72 height 10
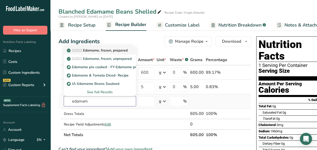
type input "edamam"
click at [120, 52] on p "11212 Edamame, frozen, prepared" at bounding box center [98, 50] width 60 height 5
type input "Edamame, frozen, prepared"
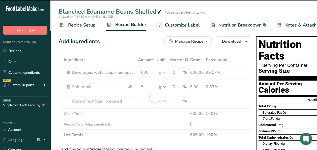
type input "0"
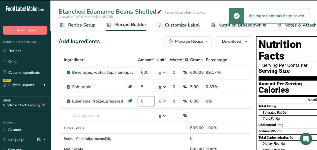
click at [141, 101] on input "0" at bounding box center [146, 101] width 17 height 10
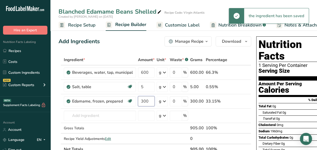
type input "300"
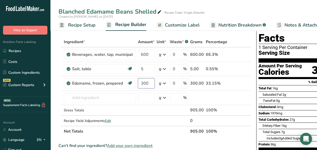
scroll to position [25, 0]
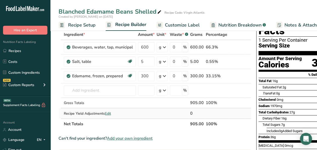
click at [111, 113] on div "Ingredient * Amount * Unit * Waste * .a-a{fill:#347362;}.b-a{fill:#fff;} Grams …" at bounding box center [155, 79] width 193 height 100
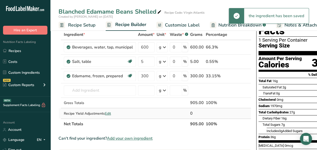
click at [111, 113] on span "Edit" at bounding box center [108, 113] width 6 height 5
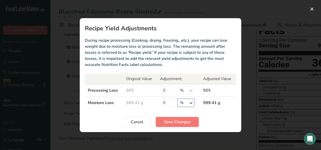
click at [190, 102] on select "% g kg mg mcg lb oz" at bounding box center [186, 103] width 17 height 8
select select "0"
click at [178, 99] on select "% g kg mg mcg lb oz" at bounding box center [186, 103] width 17 height 8
click at [167, 104] on input "0" at bounding box center [169, 103] width 18 height 8
type input "6"
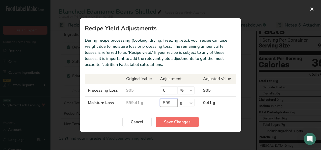
type input "599"
click at [170, 124] on span "Save Changes" at bounding box center [177, 122] width 27 height 6
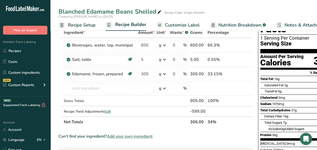
scroll to position [0, 0]
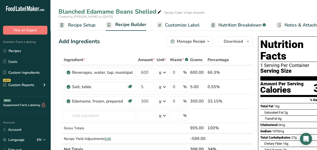
click at [203, 40] on div "Manage Recipe" at bounding box center [191, 41] width 29 height 6
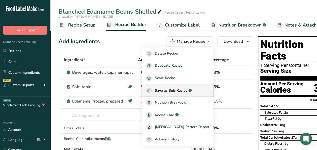
click at [183, 92] on span "Save as Sub-Recipe" at bounding box center [171, 90] width 33 height 5
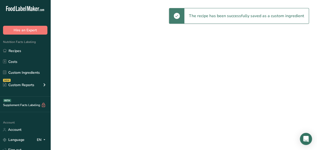
select select "30"
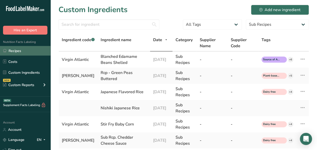
click at [19, 48] on link "Recipes" at bounding box center [25, 51] width 51 height 10
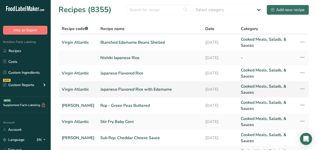
click at [140, 87] on link "Japanese Flavored Rice with Edamame" at bounding box center [150, 89] width 99 height 12
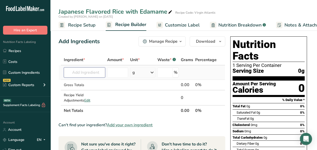
click at [90, 74] on input "text" at bounding box center [84, 72] width 41 height 10
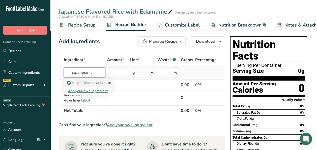
type input "japanese fl"
click at [91, 82] on span "Virgin Atlantic" at bounding box center [83, 82] width 23 height 5
type input "Japanese Flavored Rice"
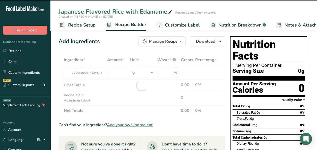
type input "0"
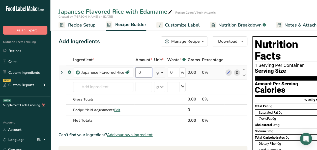
click at [146, 75] on input "0" at bounding box center [144, 72] width 17 height 10
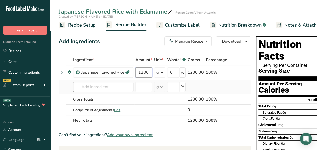
type input "1200"
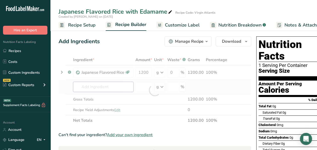
click at [109, 86] on div "Ingredient * Amount * Unit * Waste * .a-a{fill:#347362;}.b-a{fill:#fff;} Grams …" at bounding box center [155, 90] width 193 height 71
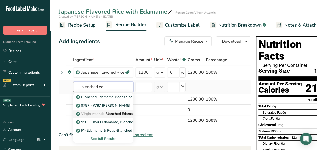
type input "blanched ed"
click at [119, 100] on p "Virgin Atlantic Blanched Edamame Beans Shelled" at bounding box center [107, 96] width 61 height 5
type input "Blanched Edamame Beans Shelled"
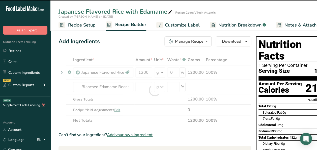
type input "0"
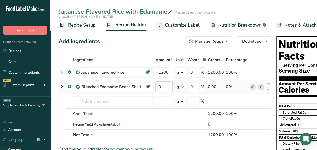
click at [169, 88] on input "0" at bounding box center [164, 87] width 17 height 10
type input "200"
click at [120, 125] on div "Ingredient * Amount * Unit * Waste * .a-a{fill:#347362;}.b-a{fill:#fff;} Grams …" at bounding box center [165, 98] width 213 height 86
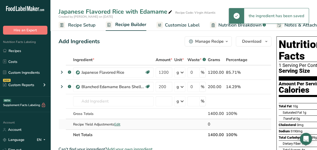
click at [120, 125] on span "Edit" at bounding box center [117, 124] width 6 height 5
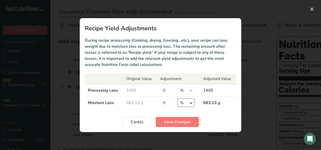
click at [191, 103] on select "% g kg mg mcg lb oz" at bounding box center [186, 103] width 17 height 8
select select "0"
click at [178, 99] on select "% g kg mg mcg lb oz" at bounding box center [186, 103] width 17 height 8
click at [168, 102] on input "0" at bounding box center [169, 103] width 18 height 8
type input "20"
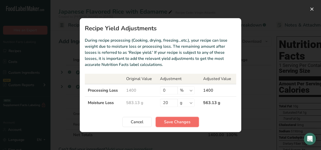
click at [180, 120] on span "Save Changes" at bounding box center [177, 122] width 27 height 6
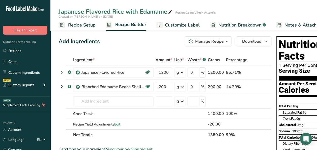
click at [224, 39] on span "button" at bounding box center [227, 41] width 6 height 6
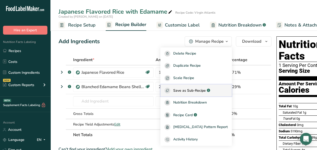
click at [206, 91] on span "Save as Sub-Recipe" at bounding box center [190, 90] width 33 height 5
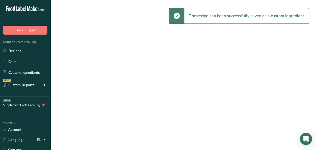
select select "30"
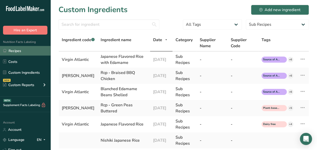
click at [18, 53] on link "Recipes" at bounding box center [25, 51] width 51 height 10
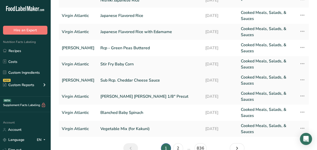
scroll to position [51, 0]
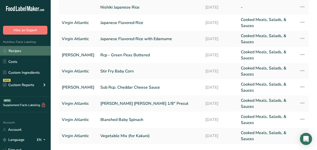
click at [25, 53] on link "Recipes" at bounding box center [25, 51] width 51 height 10
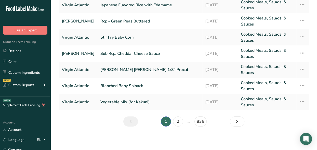
scroll to position [85, 0]
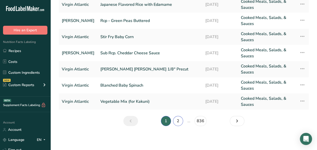
click at [178, 120] on link "2" at bounding box center [178, 121] width 10 height 10
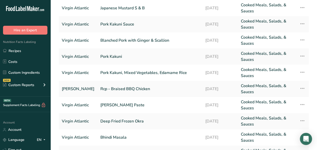
scroll to position [9, 0]
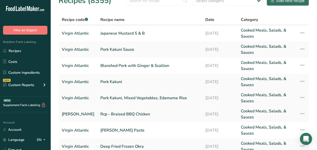
click at [142, 101] on link "Pork Kakuni, Mixed Vegetables, Edamame Rice" at bounding box center [150, 98] width 99 height 12
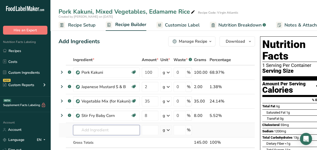
click at [88, 130] on input "text" at bounding box center [106, 130] width 67 height 10
type input "japanese fl"
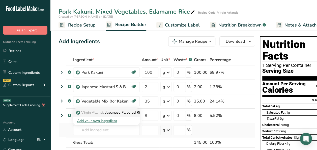
click at [114, 112] on p "Virgin Atlantic Japanese Flavored Rice" at bounding box center [110, 112] width 66 height 5
type input "Japanese Flavored Rice"
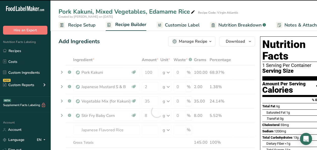
type input "0"
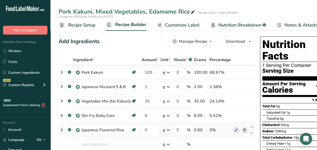
click at [243, 130] on icon at bounding box center [245, 130] width 4 height 5
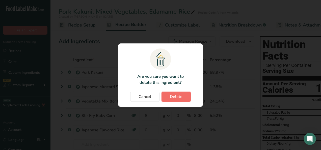
click at [170, 94] on span "Delete" at bounding box center [176, 97] width 13 height 6
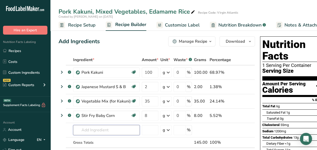
click at [99, 130] on input "text" at bounding box center [106, 130] width 67 height 10
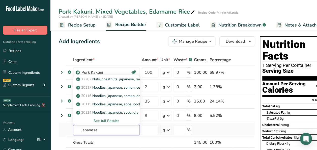
type input "japanese"
click at [113, 118] on div "See full Results" at bounding box center [106, 120] width 59 height 5
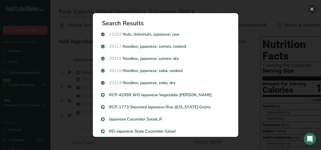
click at [311, 10] on button "Search results modal" at bounding box center [312, 9] width 8 height 8
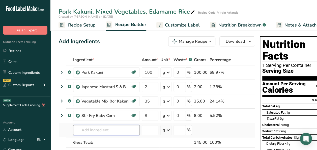
click at [91, 129] on input "text" at bounding box center [106, 130] width 67 height 10
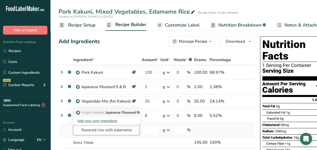
type input "flavored rice with edamame"
click at [109, 112] on p "Virgin Atlantic Japanese Flavored Rice with Edamame" at bounding box center [123, 112] width 92 height 5
type input "Japanese Flavored Rice with Edamame"
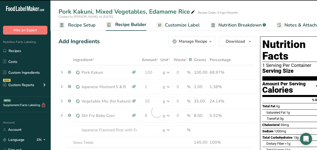
type input "0"
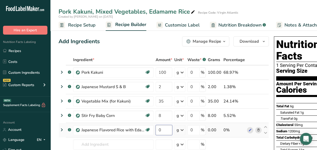
click at [163, 130] on input "0" at bounding box center [164, 130] width 17 height 10
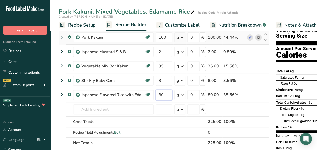
scroll to position [51, 0]
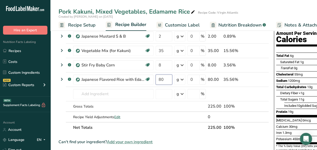
type input "80"
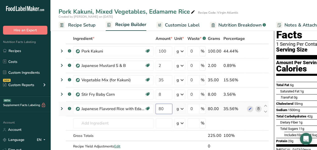
scroll to position [0, 0]
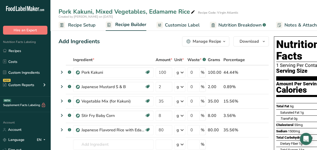
drag, startPoint x: 28, startPoint y: 48, endPoint x: 129, endPoint y: 54, distance: 101.2
click at [28, 48] on link "Recipes" at bounding box center [25, 51] width 51 height 10
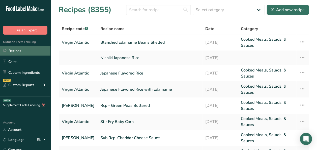
click at [34, 50] on link "Recipes" at bounding box center [25, 51] width 51 height 10
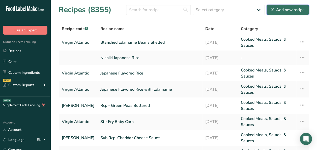
click at [292, 9] on div "Add new recipe" at bounding box center [288, 10] width 34 height 6
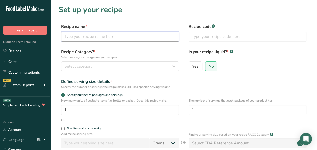
paste input "Chicken Kakuni, Mixed Vegetables, Edamame Rice"
type input "Chicken Kakuni, Mixed Vegetables, Edamame Rice"
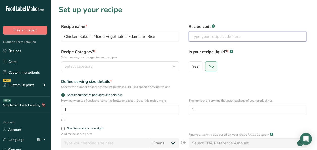
click at [222, 39] on input "text" at bounding box center [248, 37] width 118 height 10
type input "Virgin Atlantic"
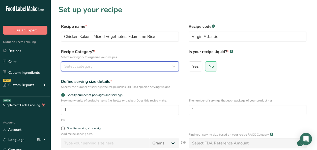
click at [96, 66] on div "Select category" at bounding box center [118, 66] width 108 height 6
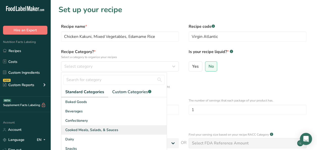
click at [96, 129] on span "Cooked Meals, Salads, & Sauces" at bounding box center [91, 129] width 53 height 5
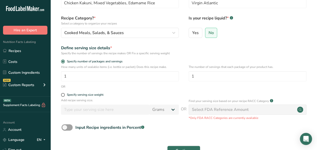
scroll to position [77, 0]
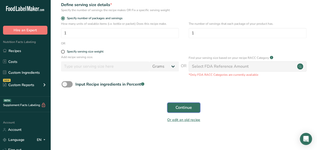
click at [190, 109] on span "Continue" at bounding box center [184, 108] width 16 height 6
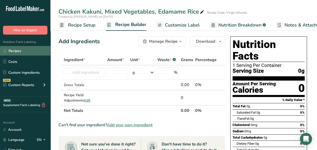
click at [13, 51] on link "Recipes" at bounding box center [25, 51] width 51 height 10
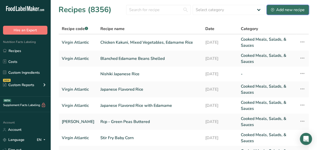
click at [300, 11] on div "Add new recipe" at bounding box center [288, 10] width 34 height 6
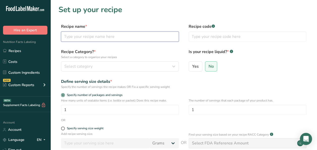
paste input "Chicken Kakuni"
type input "Chicken Kakuni"
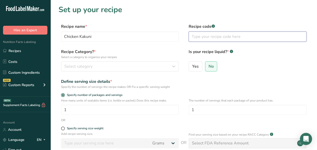
click at [206, 37] on input "text" at bounding box center [248, 37] width 118 height 10
type input "Virgin Atlantic"
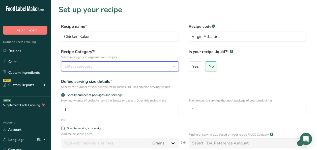
click at [93, 62] on button "Select category" at bounding box center [120, 66] width 118 height 10
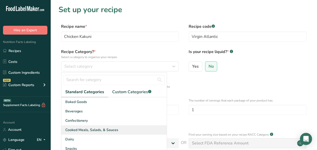
click at [92, 131] on span "Cooked Meals, Salads, & Sauces" at bounding box center [91, 129] width 53 height 5
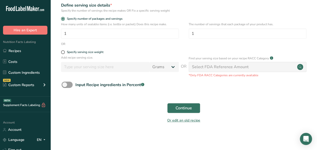
scroll to position [77, 0]
click at [185, 106] on span "Continue" at bounding box center [184, 108] width 16 height 6
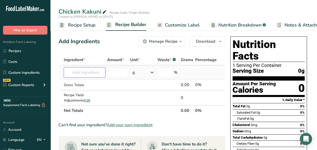
click at [87, 71] on input "text" at bounding box center [84, 72] width 41 height 10
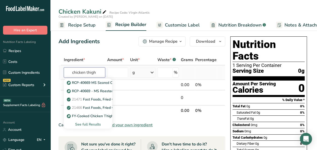
type input "chicken thigh"
click at [91, 123] on div "See full Results" at bounding box center [88, 124] width 40 height 5
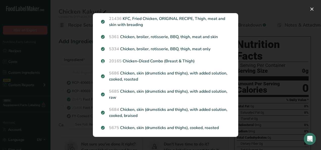
scroll to position [556, 0]
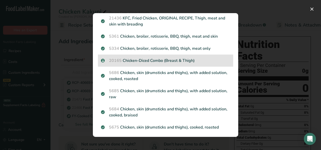
click at [163, 64] on p "20165 Chicken-Diced Combo (Breast & Thigh)" at bounding box center [165, 61] width 129 height 6
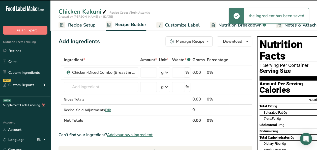
type input "0"
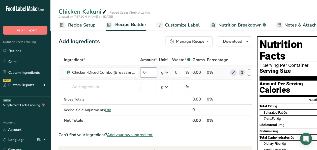
click at [148, 72] on input "0" at bounding box center [148, 72] width 17 height 10
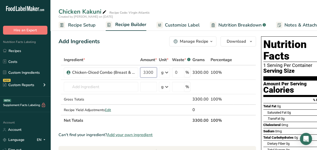
type input "3300"
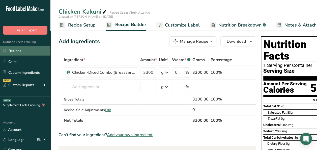
click at [24, 48] on link "Recipes" at bounding box center [25, 51] width 51 height 10
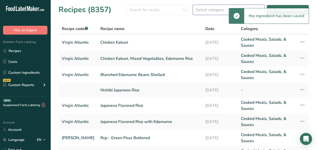
click at [204, 11] on select "Select category All Baked Goods Beverages Breakfast Sandwich Confectionery Cook…" at bounding box center [229, 10] width 72 height 10
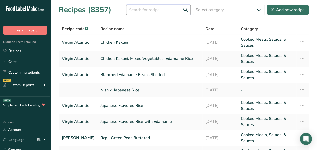
click at [164, 13] on input "text" at bounding box center [158, 10] width 65 height 10
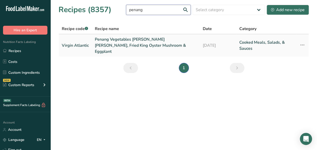
type input "penang"
click at [98, 42] on link "Penang Vegetables Curry, Jasmine Rice, Fried King Oyster Mushroom & Eggplant" at bounding box center [146, 45] width 102 height 18
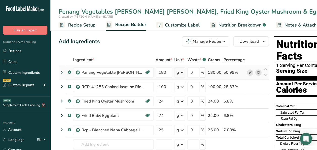
click at [251, 73] on icon at bounding box center [251, 72] width 4 height 5
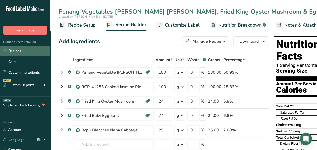
click at [30, 51] on link "Recipes" at bounding box center [25, 51] width 51 height 10
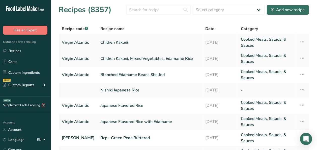
click at [127, 42] on link "Chicken Kakuni" at bounding box center [150, 42] width 99 height 12
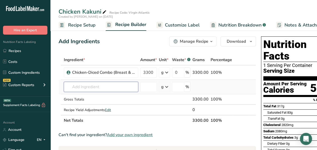
click at [106, 88] on input "text" at bounding box center [101, 87] width 75 height 10
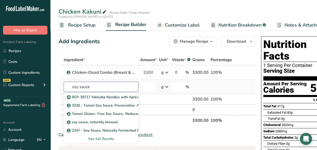
type input "soy sauce"
click at [105, 140] on div "See full Results" at bounding box center [101, 138] width 66 height 5
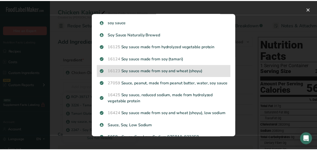
scroll to position [152, 0]
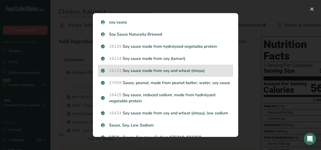
click at [144, 74] on p "16123 Soy sauce made from soy and wheat (shoyu)" at bounding box center [165, 71] width 129 height 6
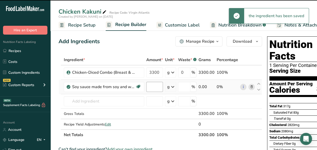
type input "0"
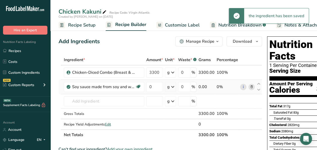
click at [157, 92] on td "0" at bounding box center [154, 87] width 19 height 14
click at [157, 87] on input "0" at bounding box center [154, 87] width 17 height 10
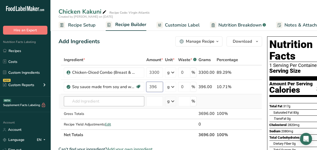
type input "396"
click at [119, 100] on div "Ingredient * Amount * Unit * Waste * .a-a{fill:#347362;}.b-a{fill:#fff;} Grams …" at bounding box center [161, 98] width 204 height 86
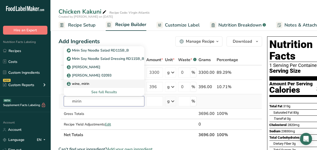
type input "mirin"
click at [91, 86] on link "wine, mirin" at bounding box center [104, 84] width 81 height 8
type input "wine, mirin"
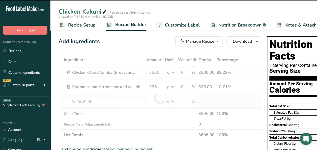
type input "0"
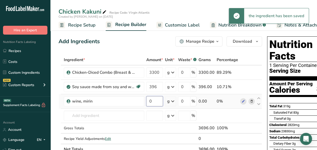
click at [153, 101] on input "0" at bounding box center [154, 101] width 17 height 10
type input "99"
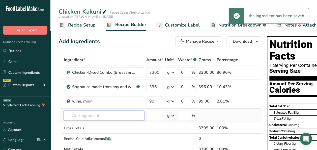
click at [120, 115] on div "Ingredient * Amount * Unit * Waste * .a-a{fill:#347362;}.b-a{fill:#fff;} Grams …" at bounding box center [161, 105] width 204 height 100
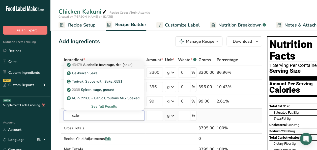
type input "sake"
click at [114, 65] on p "43479 Alcoholic beverage, rice (sake)" at bounding box center [100, 64] width 65 height 5
type input "Alcoholic beverage, rice (sake)"
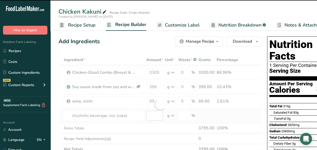
type input "0"
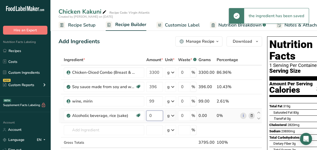
click at [155, 114] on input "0" at bounding box center [154, 116] width 17 height 10
type input "99"
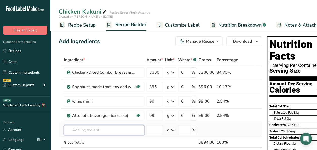
click at [89, 131] on div "Ingredient * Amount * Unit * Waste * .a-a{fill:#347362;}.b-a{fill:#fff;} Grams …" at bounding box center [161, 112] width 204 height 114
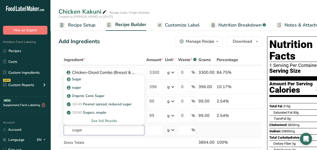
type input "sugar"
click at [98, 120] on div "See full Results" at bounding box center [104, 120] width 72 height 5
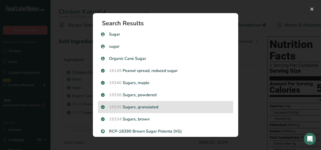
click at [172, 106] on p "19335 Sugars, granulated" at bounding box center [165, 107] width 129 height 6
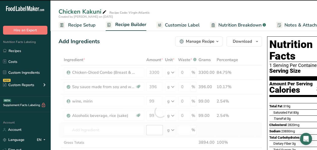
type input "0"
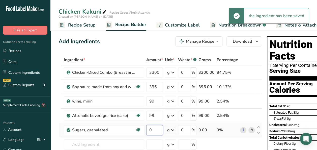
click at [157, 129] on input "0" at bounding box center [154, 130] width 17 height 10
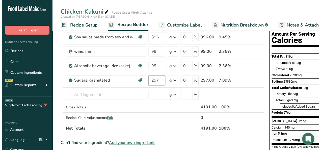
scroll to position [51, 0]
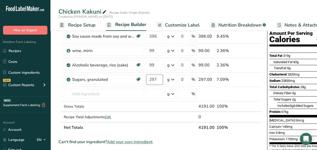
type input "297"
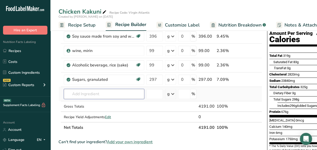
click at [85, 93] on div "Ingredient * Amount * Unit * Waste * .a-a{fill:#347362;}.b-a{fill:#fff;} Grams …" at bounding box center [161, 68] width 204 height 129
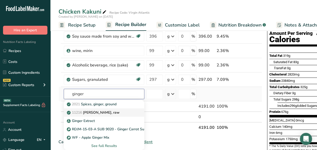
type input "ginger"
click at [100, 110] on p "11216 Ginger root, raw" at bounding box center [94, 112] width 52 height 5
type input "[PERSON_NAME], raw"
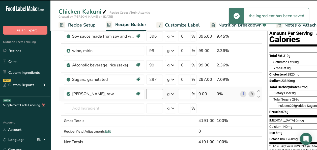
type input "0"
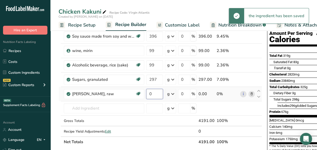
click at [156, 93] on input "0" at bounding box center [154, 94] width 17 height 10
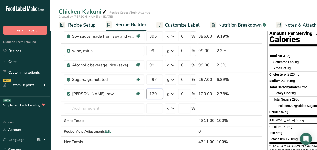
type input "120"
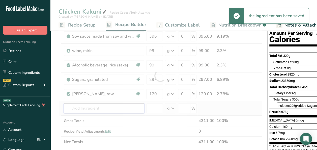
click at [80, 105] on div "Ingredient * Amount * Unit * Waste * .a-a{fill:#347362;}.b-a{fill:#fff;} Grams …" at bounding box center [161, 75] width 204 height 143
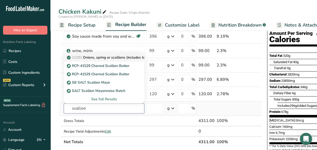
type input "scallion"
click at [97, 56] on p "11291 Onions, spring or scallions (includes tops and bulb), raw" at bounding box center [121, 57] width 106 height 5
type input "Onions, spring or scallions (includes tops and bulb), raw"
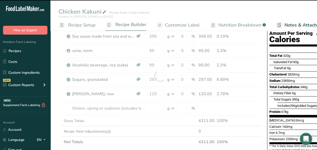
type input "0"
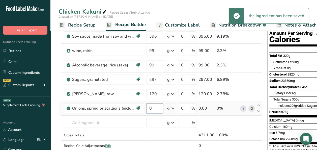
click at [157, 105] on input "0" at bounding box center [154, 108] width 17 height 10
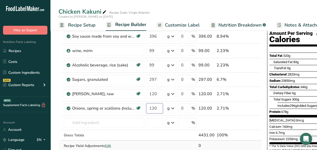
type input "120"
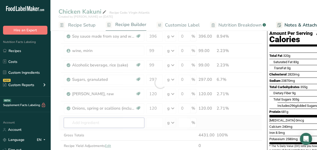
click at [88, 124] on div "Ingredient * Amount * Unit * Waste * .a-a{fill:#347362;}.b-a{fill:#fff;} Grams …" at bounding box center [161, 83] width 204 height 158
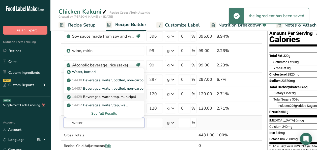
type input "water"
click at [112, 98] on p "14429 Beverages, water, tap, municipal" at bounding box center [102, 96] width 68 height 5
type input "Beverages, water, tap, municipal"
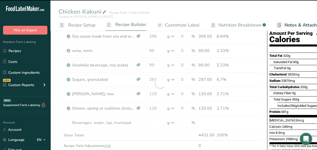
type input "0"
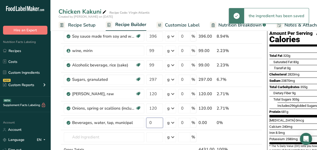
click at [153, 122] on input "0" at bounding box center [154, 123] width 17 height 10
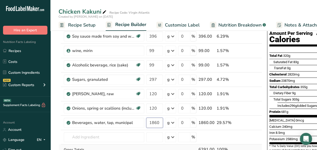
type input "1860"
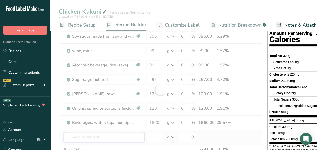
click at [91, 136] on div "Ingredient * Amount * Unit * Waste * .a-a{fill:#347362;}.b-a{fill:#fff;} Grams …" at bounding box center [161, 90] width 204 height 172
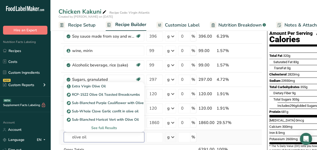
type input "olive oil"
click at [106, 128] on div "See full Results" at bounding box center [104, 127] width 72 height 5
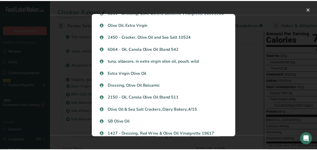
scroll to position [404, 0]
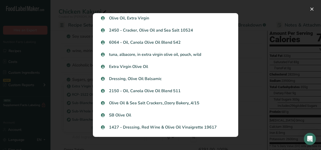
click at [168, 88] on p "2150 - Oil, Canola Olive Oil Blend 511" at bounding box center [165, 91] width 129 height 6
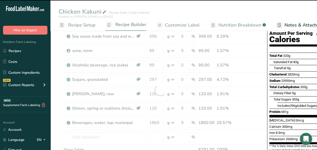
type input "0"
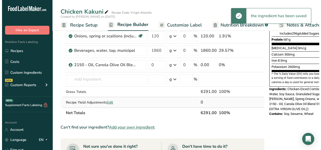
scroll to position [126, 0]
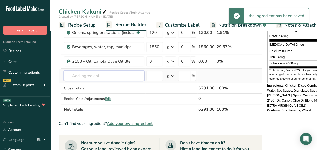
click at [99, 74] on input "text" at bounding box center [104, 76] width 81 height 10
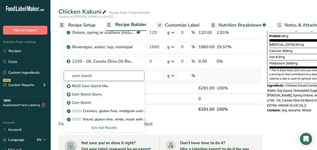
type input "corn starch"
click at [101, 126] on div "See full Results" at bounding box center [104, 127] width 72 height 5
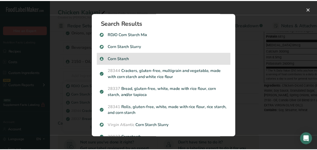
scroll to position [51, 0]
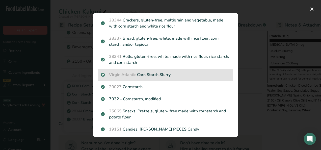
click at [159, 73] on p "Virgin Atlantic Corn Starch Slurry" at bounding box center [165, 75] width 129 height 6
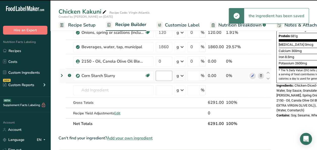
type input "0"
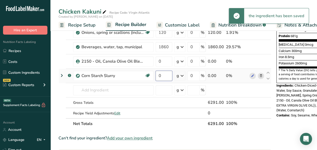
click at [161, 73] on input "0" at bounding box center [164, 76] width 17 height 10
click at [167, 58] on div "Ingredient * Amount * Unit * Waste * .a-a{fill:#347362;}.b-a{fill:#fff;} Grams …" at bounding box center [165, 28] width 213 height 201
type input "90"
click at [164, 73] on div "Ingredient * Amount * Unit * Waste * .a-a{fill:#347362;}.b-a{fill:#fff;} Grams …" at bounding box center [165, 28] width 213 height 201
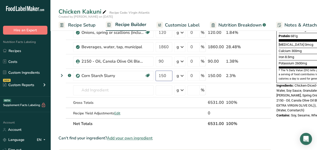
type input "150"
click at [119, 111] on div "Ingredient * Amount * Unit * Waste * .a-a{fill:#347362;}.b-a{fill:#fff;} Grams …" at bounding box center [165, 28] width 213 height 201
click at [119, 111] on span "Edit" at bounding box center [117, 113] width 6 height 5
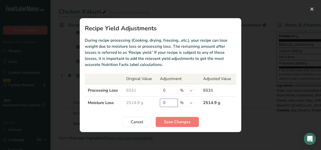
click at [170, 102] on input "0" at bounding box center [169, 103] width 18 height 8
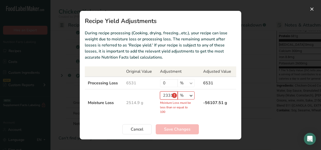
type input "2331"
click at [192, 94] on select "% g kg mg mcg lb oz" at bounding box center [186, 95] width 17 height 8
select select "0"
click at [178, 99] on select "% g kg mg mcg lb oz" at bounding box center [186, 95] width 17 height 8
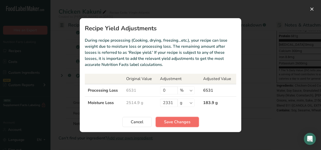
click at [189, 120] on span "Save Changes" at bounding box center [177, 122] width 27 height 6
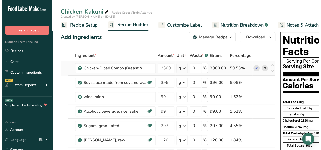
scroll to position [0, 0]
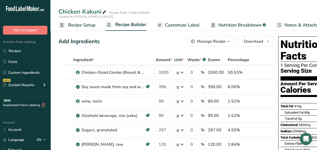
click at [224, 40] on div "Manage Recipe" at bounding box center [211, 41] width 29 height 6
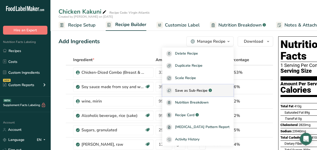
click at [201, 89] on span "Save as Sub-Recipe" at bounding box center [191, 90] width 33 height 5
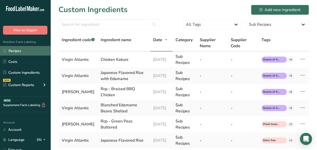
click at [33, 51] on link "Recipes" at bounding box center [25, 51] width 51 height 10
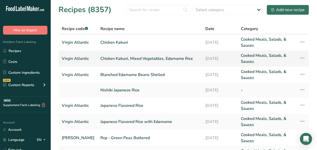
click at [137, 57] on link "Chicken Kakuni, Mixed Vegetables, Edamame Rice" at bounding box center [150, 59] width 99 height 12
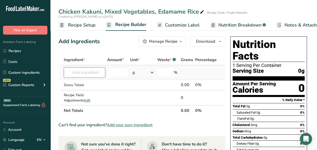
click at [83, 72] on input "text" at bounding box center [84, 72] width 41 height 10
click at [82, 84] on span "Virgin Atlantic" at bounding box center [83, 82] width 23 height 5
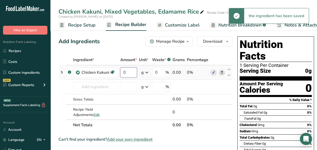
click at [129, 71] on input "0" at bounding box center [128, 72] width 17 height 10
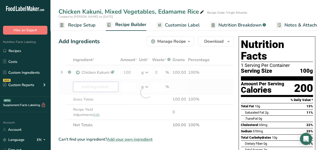
click at [88, 87] on div "Ingredient * Amount * Unit * Waste * .a-a{fill:#347362;}.b-a{fill:#fff;} Grams …" at bounding box center [146, 93] width 175 height 76
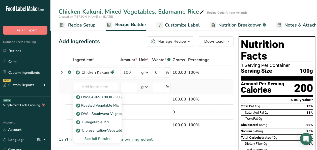
click at [90, 138] on div "See full Results" at bounding box center [97, 138] width 40 height 5
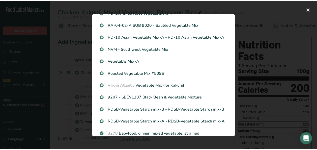
scroll to position [278, 0]
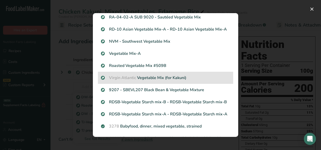
click at [153, 79] on p "Virgin Atlantic Vegetable Mix (for Kakuni)" at bounding box center [165, 78] width 129 height 6
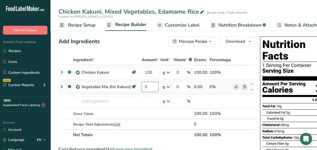
click at [155, 86] on input "0" at bounding box center [150, 87] width 17 height 10
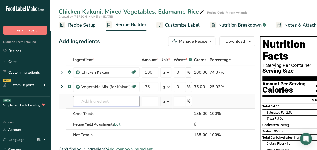
click at [90, 101] on div "Ingredient * Amount * Unit * Waste * .a-a{fill:#347362;}.b-a{fill:#fff;} Grams …" at bounding box center [157, 98] width 197 height 86
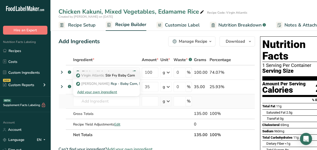
click at [110, 75] on p "Virgin Atlantic Stir Fry Baby Corn" at bounding box center [106, 75] width 58 height 5
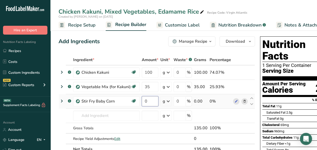
click at [152, 100] on input "0" at bounding box center [150, 101] width 17 height 10
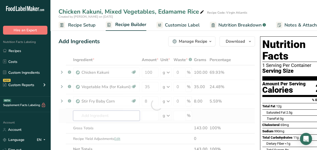
click at [92, 114] on div "Ingredient * Amount * Unit * Waste * .a-a{fill:#347362;}.b-a{fill:#fff;} Grams …" at bounding box center [157, 105] width 197 height 100
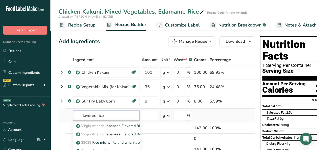
scroll to position [51, 0]
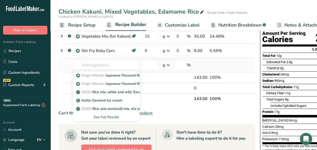
click at [99, 116] on div "See full Results" at bounding box center [106, 116] width 59 height 5
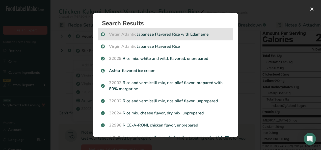
click at [173, 35] on p "Virgin Atlantic Japanese Flavored Rice with Edamame" at bounding box center [165, 34] width 129 height 6
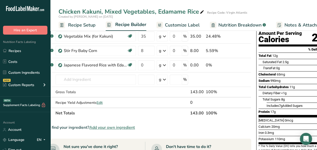
scroll to position [0, 0]
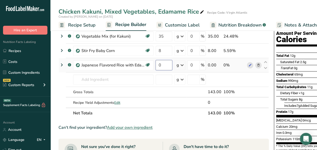
click at [165, 65] on input "0" at bounding box center [164, 65] width 17 height 10
click at [183, 119] on section "Ingredient * Amount * Unit * Waste * .a-a{fill:#347362;}.b-a{fill:#fff;} Grams …" at bounding box center [164, 149] width 211 height 291
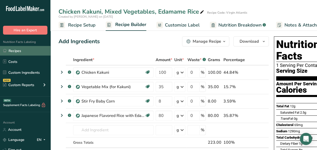
click at [15, 49] on link "Recipes" at bounding box center [25, 51] width 51 height 10
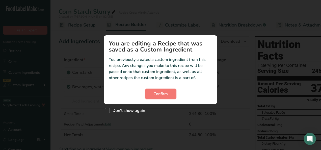
click at [171, 89] on button "Confirm" at bounding box center [160, 94] width 31 height 10
click at [168, 96] on button "Confirm" at bounding box center [160, 94] width 31 height 10
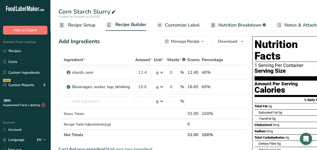
click at [113, 11] on icon at bounding box center [113, 12] width 5 height 7
type input "Corn Starch Slurry 50-50"
drag, startPoint x: 146, startPoint y: 72, endPoint x: 127, endPoint y: 72, distance: 18.9
click at [127, 72] on tr "starch, corn 12.4 g Weight Units g kg mg See more Volume Units l Volume units r…" at bounding box center [153, 72] width 188 height 14
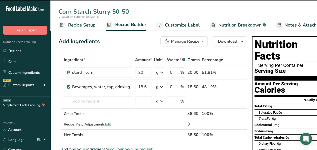
type input "12.4"
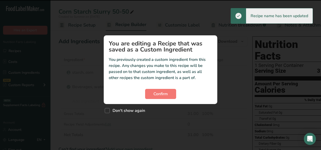
drag, startPoint x: 148, startPoint y: 84, endPoint x: 120, endPoint y: 83, distance: 28.1
click at [120, 83] on section "You are editing a Recipe that was saved as a Custom Ingredient You previously c…" at bounding box center [161, 69] width 114 height 69
click at [155, 93] on span "Confirm" at bounding box center [161, 94] width 14 height 6
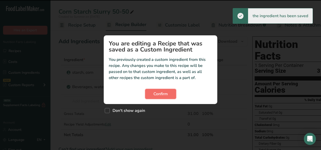
click at [152, 97] on button "Confirm" at bounding box center [160, 94] width 31 height 10
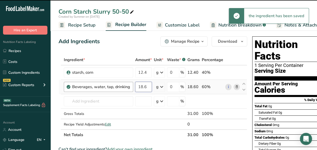
drag, startPoint x: 148, startPoint y: 86, endPoint x: 117, endPoint y: 84, distance: 30.6
click at [117, 84] on tr "Beverages, water, tap, drinking 18.6 g Portions 1 fl oz 1 serving 8 fl oz 1 lit…" at bounding box center [153, 87] width 188 height 14
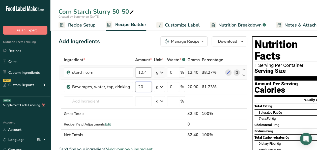
type input "20"
click at [149, 72] on div "Ingredient * Amount * Unit * Waste * .a-a{fill:#347362;}.b-a{fill:#fff;} Grams …" at bounding box center [153, 98] width 189 height 86
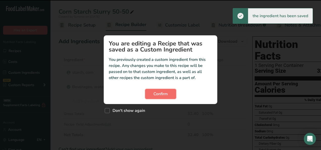
click at [155, 97] on button "Confirm" at bounding box center [160, 94] width 31 height 10
click at [154, 96] on span "Confirm" at bounding box center [161, 94] width 14 height 6
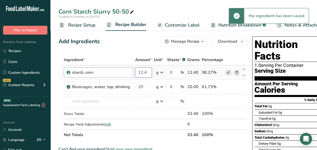
drag, startPoint x: 144, startPoint y: 72, endPoint x: 116, endPoint y: 68, distance: 27.5
click at [116, 68] on tr "starch, corn 12.4 g Weight Units g kg mg See more Volume Units l Volume units r…" at bounding box center [153, 72] width 188 height 14
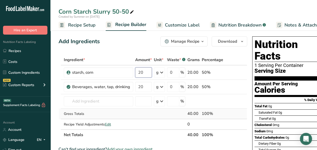
type input "20"
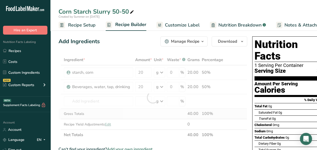
click at [136, 113] on div "Ingredient * Amount * Unit * Waste * .a-a{fill:#347362;}.b-a{fill:#fff;} Grams …" at bounding box center [153, 98] width 189 height 86
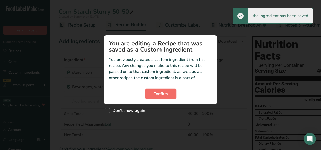
click at [151, 94] on button "Confirm" at bounding box center [160, 94] width 31 height 10
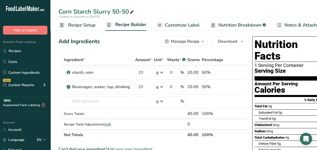
scroll to position [25, 0]
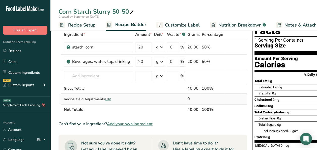
click at [110, 98] on span "Edit" at bounding box center [108, 99] width 6 height 5
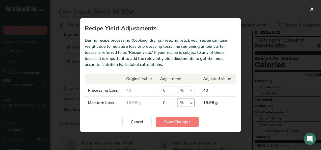
click at [192, 104] on select "% g kg mg mcg lb oz" at bounding box center [186, 103] width 17 height 8
select select "0"
click at [178, 99] on select "% g kg mg mcg lb oz" at bounding box center [186, 103] width 17 height 8
click at [171, 104] on input "0" at bounding box center [169, 103] width 18 height 8
type input "1"
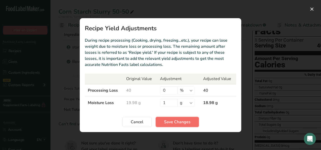
click at [171, 120] on span "Save Changes" at bounding box center [177, 122] width 27 height 6
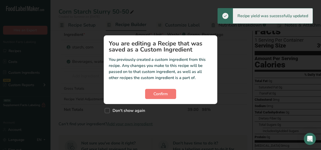
click at [166, 99] on section "You are editing a Recipe that was saved as a Custom Ingredient You previously c…" at bounding box center [161, 69] width 114 height 69
click at [166, 91] on span "Confirm" at bounding box center [161, 94] width 14 height 6
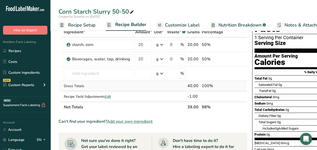
scroll to position [0, 0]
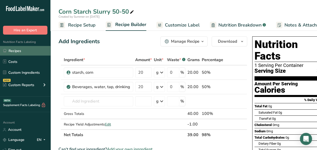
click at [39, 52] on link "Recipes" at bounding box center [25, 51] width 51 height 10
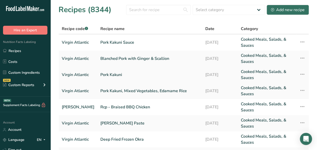
click at [110, 76] on link "Pork Kakuni" at bounding box center [150, 75] width 99 height 12
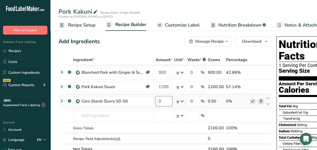
click at [168, 100] on input "0" at bounding box center [164, 101] width 17 height 10
type input "30"
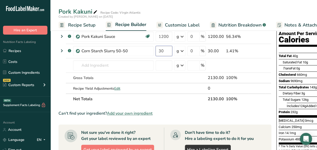
scroll to position [51, 0]
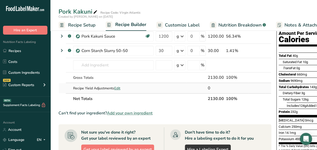
click at [117, 87] on div "Ingredient * Amount * Unit * Waste * .a-a{fill:#347362;}.b-a{fill:#fff;} Grams …" at bounding box center [165, 54] width 213 height 100
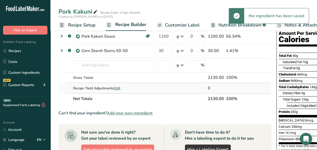
click at [117, 87] on span "Edit" at bounding box center [117, 88] width 6 height 5
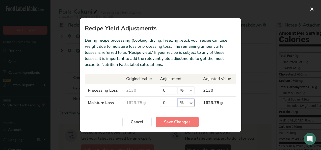
click at [190, 103] on select "% g kg mg mcg lb oz" at bounding box center [186, 103] width 17 height 8
select select "0"
click at [178, 99] on select "% g kg mg mcg lb oz" at bounding box center [186, 103] width 17 height 8
click at [165, 100] on input "0" at bounding box center [169, 103] width 18 height 8
type input "880"
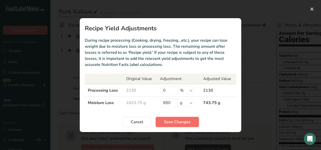
click at [169, 120] on span "Save Changes" at bounding box center [177, 122] width 27 height 6
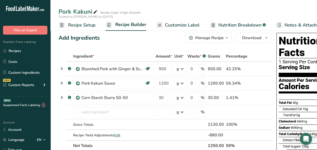
scroll to position [0, 0]
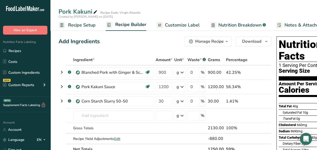
click at [228, 39] on span "button" at bounding box center [227, 41] width 6 height 6
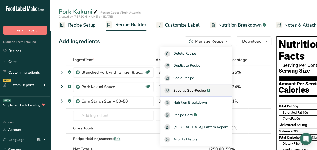
click at [196, 93] on div "Save as Sub-Recipe .a-a{fill:#347362;}.b-a{fill:#fff;}" at bounding box center [196, 91] width 63 height 6
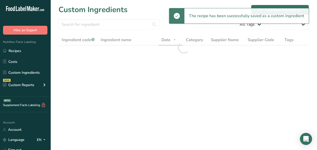
select select "30"
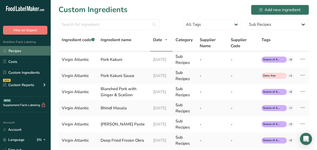
click at [31, 51] on link "Recipes" at bounding box center [25, 51] width 51 height 10
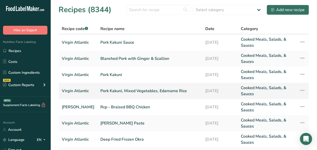
click at [155, 92] on link "Pork Kakuni, Mixed Vegetables, Edamame Rice" at bounding box center [150, 91] width 99 height 12
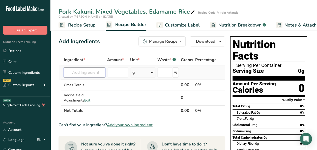
click at [84, 71] on input "text" at bounding box center [84, 72] width 41 height 10
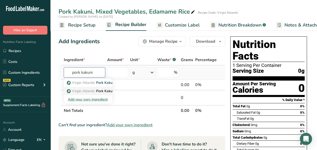
type input "pork kakuni"
click at [103, 92] on p "Virgin Atlantic Pork Kakuni Sauce" at bounding box center [97, 90] width 59 height 5
type input "Pork Kakuni Sauce"
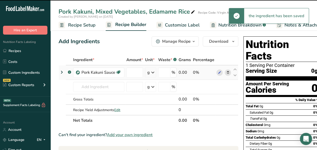
type input "0"
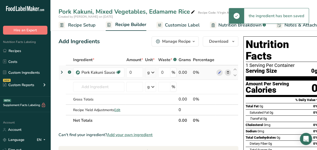
click at [227, 72] on icon at bounding box center [229, 72] width 4 height 5
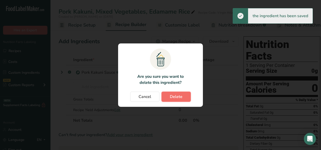
click at [170, 97] on span "Delete" at bounding box center [176, 97] width 13 height 6
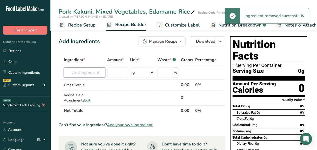
click at [100, 75] on input "text" at bounding box center [84, 72] width 41 height 10
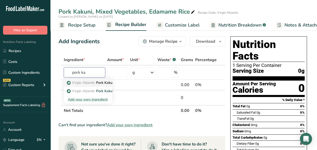
type input "pork ka"
click at [95, 82] on span "Virgin Atlantic" at bounding box center [83, 82] width 23 height 5
type input "Pork Kakuni"
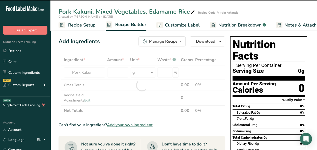
type input "0"
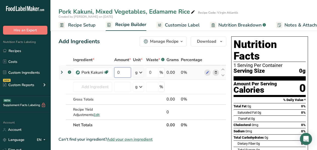
click at [123, 73] on input "0" at bounding box center [122, 72] width 17 height 10
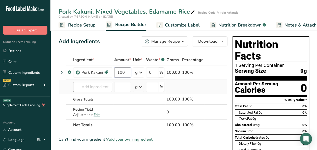
type input "100"
click at [86, 88] on div "Ingredient * Amount * Unit * Waste * .a-a{fill:#347362;}.b-a{fill:#fff;} Grams …" at bounding box center [143, 93] width 169 height 76
drag, startPoint x: 30, startPoint y: 50, endPoint x: 190, endPoint y: 79, distance: 162.7
click at [30, 50] on link "Recipes" at bounding box center [25, 51] width 51 height 10
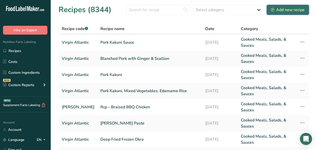
click at [294, 11] on div "Add new recipe" at bounding box center [288, 10] width 34 height 6
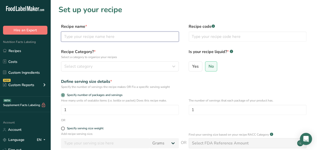
paste input "Japanese Mustard S & B"
type input "Japanese Mustard S & B"
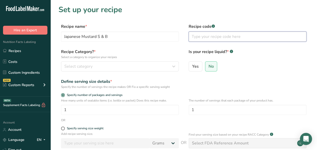
click at [218, 33] on input "text" at bounding box center [248, 37] width 118 height 10
type input "Virgin Atlantic"
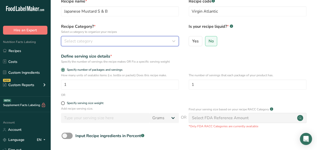
click at [145, 43] on div "Select category" at bounding box center [118, 41] width 108 height 6
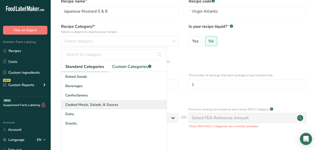
click at [85, 108] on div "Cooked Meals, Salads, & Sauces" at bounding box center [114, 104] width 106 height 9
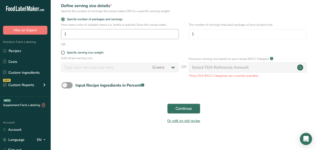
scroll to position [77, 0]
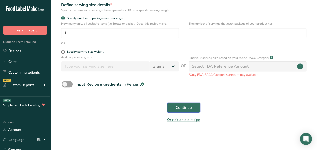
click at [176, 110] on span "Continue" at bounding box center [184, 108] width 16 height 6
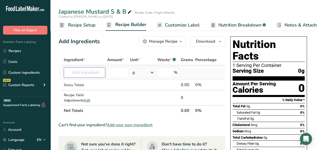
click at [75, 73] on input "text" at bounding box center [84, 72] width 41 height 10
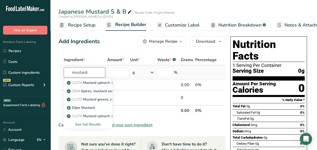
type input "mustard"
click at [89, 125] on div "See full Results" at bounding box center [88, 124] width 40 height 5
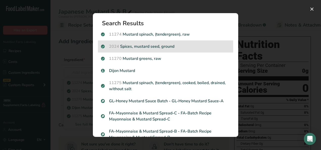
click at [176, 47] on p "2024 Spices, mustard seed, ground" at bounding box center [165, 46] width 129 height 6
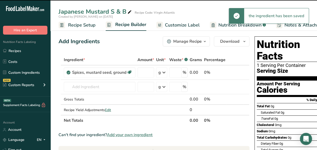
type input "0"
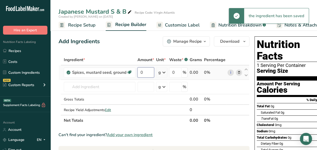
click at [148, 71] on input "0" at bounding box center [146, 72] width 17 height 10
type input "10"
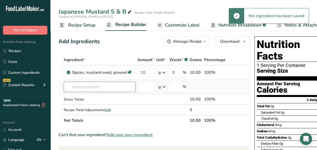
click at [104, 89] on div "Ingredient * Amount * Unit * Waste * .a-a{fill:#347362;}.b-a{fill:#fff;} Grams …" at bounding box center [154, 90] width 191 height 71
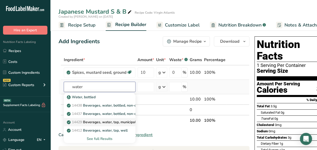
type input "water"
click at [110, 122] on p "14429 Beverages, water, tap, municipal" at bounding box center [102, 121] width 68 height 5
type input "Beverages, water, tap, municipal"
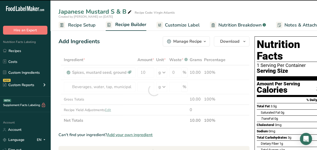
type input "0"
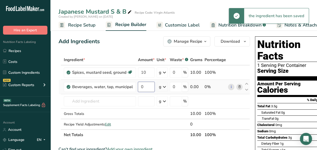
click at [144, 85] on input "0" at bounding box center [146, 87] width 17 height 10
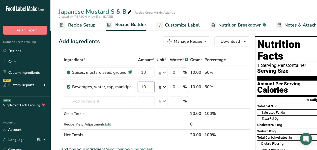
type input "10"
click at [208, 40] on button "Manage Recipe" at bounding box center [186, 41] width 47 height 10
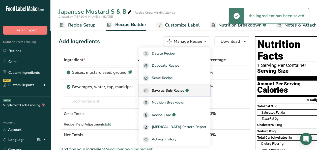
click at [176, 91] on span "Save as Sub-Recipe" at bounding box center [168, 90] width 33 height 5
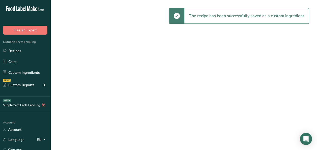
select select "30"
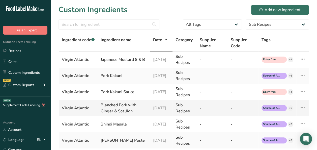
click at [117, 109] on div "Blanched Pork with Ginger & Scallion" at bounding box center [124, 108] width 46 height 12
click at [31, 50] on link "Recipes" at bounding box center [25, 51] width 51 height 10
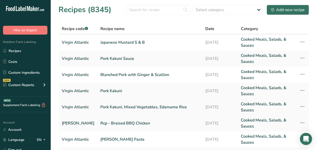
click at [122, 110] on link "Pork Kakuni, Mixed Vegetables, Edamame Rice" at bounding box center [150, 107] width 99 height 12
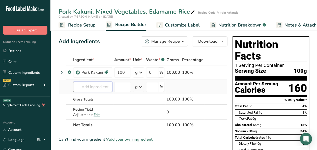
click at [94, 87] on input "text" at bounding box center [92, 87] width 39 height 10
type input "japanese mu"
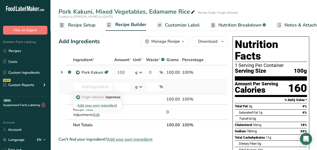
click at [94, 96] on span "Virgin Atlantic" at bounding box center [92, 97] width 23 height 5
type input "Japanese Mustard S & B"
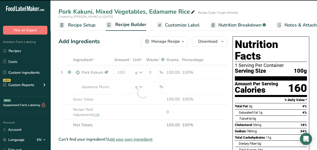
type input "0"
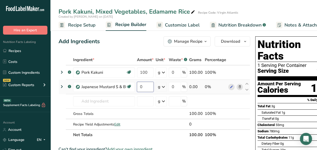
click at [148, 87] on input "0" at bounding box center [145, 87] width 17 height 10
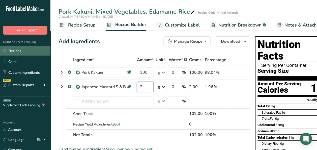
type input "2"
click at [28, 52] on link "Recipes" at bounding box center [25, 51] width 51 height 10
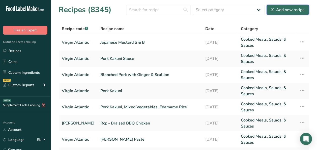
click at [283, 8] on div "Add new recipe" at bounding box center [288, 10] width 34 height 6
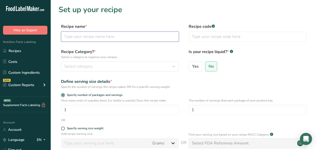
paste input "Vegetable Mix ( for Kakuni )"
type input "Vegetable Mix ( for Kakuni )"
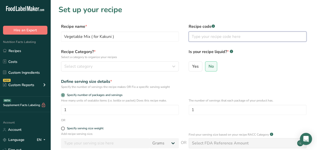
click at [208, 37] on input "text" at bounding box center [248, 37] width 118 height 10
type input "Virgin Atlantic"
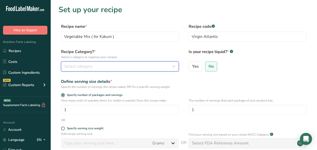
click at [159, 66] on div "Select category" at bounding box center [118, 66] width 108 height 6
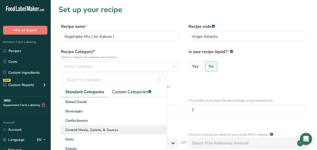
click at [92, 129] on span "Cooked Meals, Salads, & Sauces" at bounding box center [91, 129] width 53 height 5
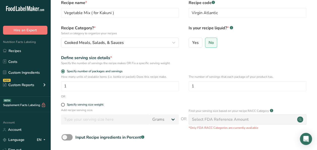
scroll to position [76, 0]
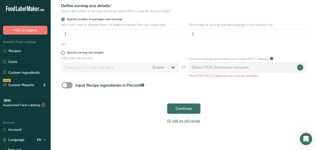
drag, startPoint x: 174, startPoint y: 109, endPoint x: 171, endPoint y: 110, distance: 2.7
click at [174, 110] on button "Continue" at bounding box center [183, 109] width 33 height 10
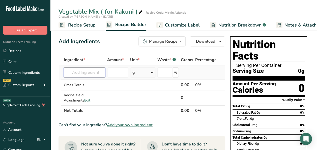
click at [94, 72] on input "text" at bounding box center [84, 72] width 41 height 10
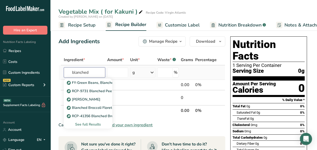
type input "blanched"
click at [85, 124] on div "See full Results" at bounding box center [88, 124] width 40 height 5
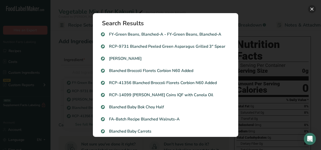
click at [312, 9] on button "Search results modal" at bounding box center [312, 9] width 8 height 8
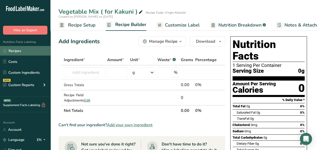
click at [32, 50] on link "Recipes" at bounding box center [25, 51] width 51 height 10
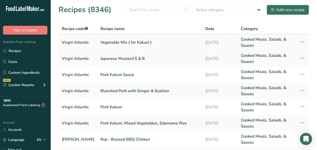
click at [86, 44] on link "Virgin Atlantic" at bounding box center [78, 42] width 33 height 12
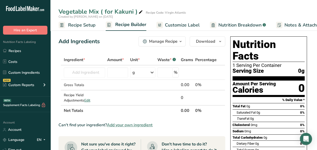
click at [139, 12] on icon at bounding box center [141, 12] width 5 height 7
type input "Vegetable Mix (for Kakuni )"
click at [185, 6] on div "Vegetable Mix (for Kakuni ) Recipe Code: Virgin Atlantic Created by Liana Louta…" at bounding box center [184, 15] width 267 height 31
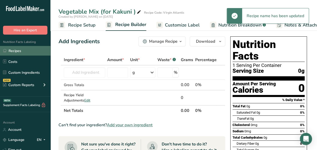
click at [17, 54] on link "Recipes" at bounding box center [25, 51] width 51 height 10
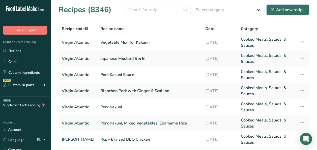
click at [274, 8] on icon at bounding box center [272, 9] width 3 height 3
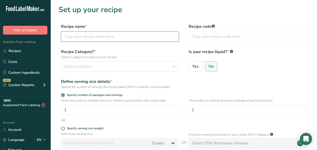
paste input "Blanched Baby Spinach"
type input "Blanched Baby Spinach"
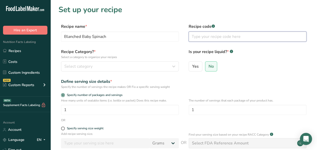
click at [205, 38] on input "text" at bounding box center [248, 37] width 118 height 10
type input "Virgin Atlantic"
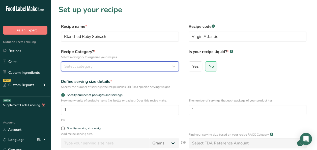
click at [95, 67] on div "Select category" at bounding box center [118, 66] width 108 height 6
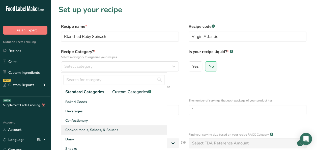
click at [100, 133] on div "Cooked Meals, Salads, & Sauces" at bounding box center [114, 129] width 106 height 9
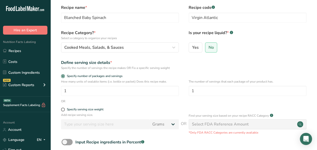
scroll to position [76, 0]
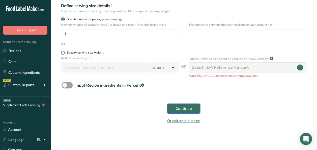
click at [183, 108] on span "Continue" at bounding box center [184, 109] width 16 height 6
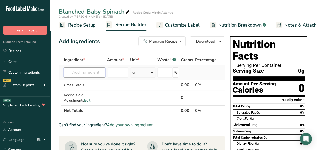
click at [78, 74] on input "text" at bounding box center [84, 72] width 41 height 10
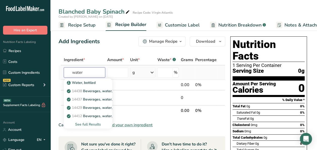
type input "water"
click at [91, 125] on div "See full Results" at bounding box center [88, 124] width 40 height 5
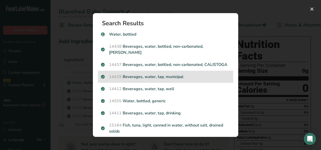
click at [151, 79] on div "14429 Beverages, water, tap, municipal" at bounding box center [165, 77] width 135 height 12
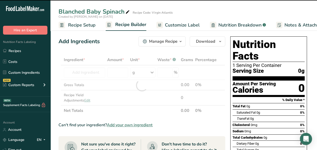
type input "0"
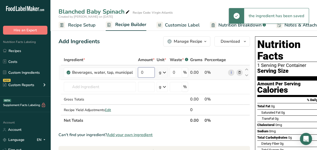
click at [144, 73] on input "0" at bounding box center [146, 72] width 17 height 10
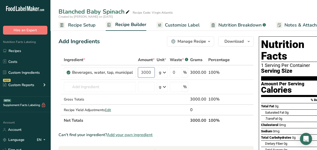
type input "3000"
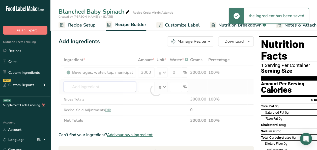
click at [80, 83] on div "Ingredient * Amount * Unit * Waste * .a-a{fill:#347362;}.b-a{fill:#fff;} Grams …" at bounding box center [156, 90] width 195 height 71
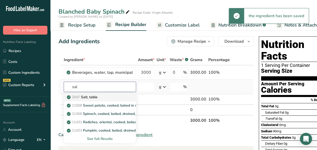
type input "sal"
click at [83, 96] on p "2047 Salt, table" at bounding box center [83, 96] width 30 height 5
type input "Salt, table"
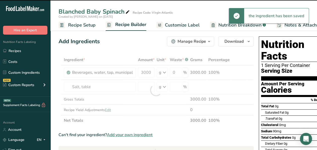
type input "0"
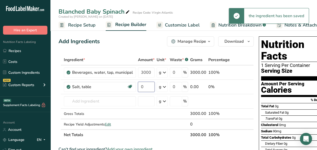
click at [146, 90] on input "0" at bounding box center [146, 87] width 17 height 10
type input "10"
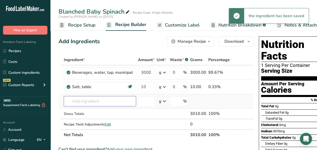
click at [91, 97] on div "Ingredient * Amount * Unit * Waste * .a-a{fill:#347362;}.b-a{fill:#fff;} Grams …" at bounding box center [156, 98] width 195 height 86
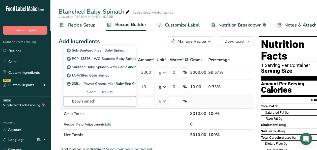
type input "baby spinach"
click at [96, 90] on div "See full Results" at bounding box center [100, 91] width 64 height 5
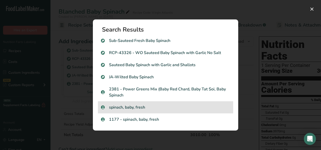
click at [144, 112] on div "spinach, baby, fresh" at bounding box center [165, 107] width 135 height 12
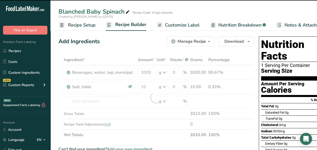
type input "0"
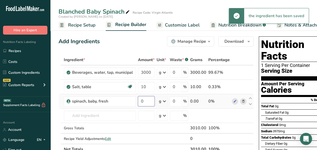
click at [145, 103] on input "0" at bounding box center [146, 101] width 17 height 10
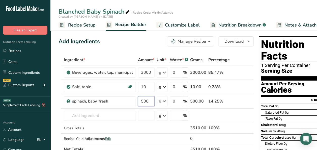
type input "500"
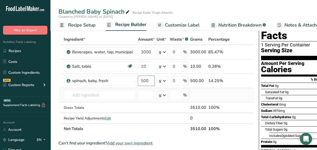
scroll to position [51, 0]
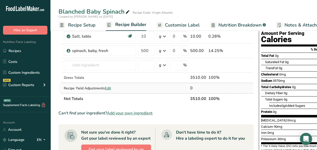
click at [109, 88] on div "Ingredient * Amount * Unit * Waste * .a-a{fill:#347362;}.b-a{fill:#fff;} Grams …" at bounding box center [156, 54] width 195 height 100
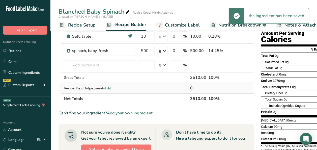
click at [109, 88] on span "Edit" at bounding box center [108, 88] width 6 height 5
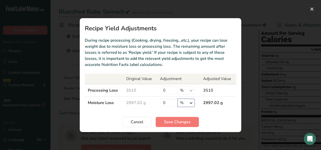
click at [192, 102] on select "% g kg mg mcg lb oz" at bounding box center [186, 103] width 17 height 8
select select "0"
click at [178, 99] on select "% g kg mg mcg lb oz" at bounding box center [186, 103] width 17 height 8
click at [171, 102] on input "0" at bounding box center [169, 103] width 18 height 8
type input "3"
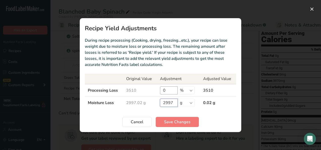
type input "2997"
click at [173, 89] on input "0" at bounding box center [169, 90] width 18 height 8
click at [189, 90] on select "% g kg mg mcg lb oz" at bounding box center [186, 90] width 17 height 8
select select "0"
click at [178, 86] on select "% g kg mg mcg lb oz" at bounding box center [186, 90] width 17 height 8
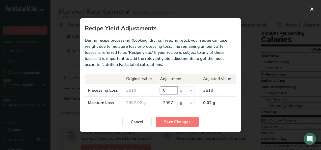
click at [172, 90] on input "0" at bounding box center [169, 90] width 18 height 8
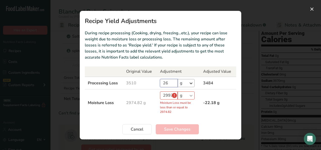
type input "2"
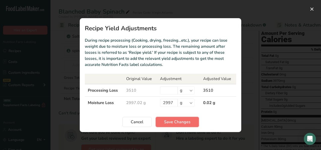
click at [167, 122] on span "Save Changes" at bounding box center [177, 122] width 27 height 6
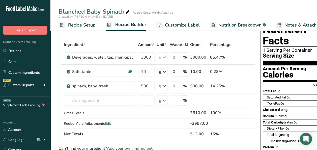
scroll to position [0, 0]
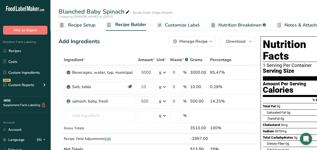
click at [204, 43] on div "Manage Recipe" at bounding box center [194, 41] width 29 height 6
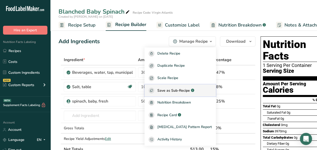
click at [176, 93] on div "Save as Sub-Recipe .a-a{fill:#347362;}.b-a{fill:#fff;}" at bounding box center [180, 91] width 63 height 6
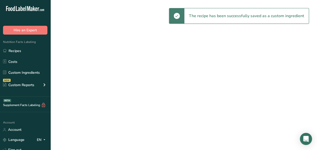
select select "30"
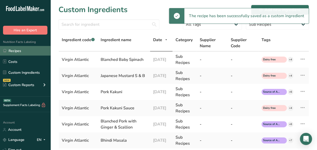
click at [31, 51] on link "Recipes" at bounding box center [25, 51] width 51 height 10
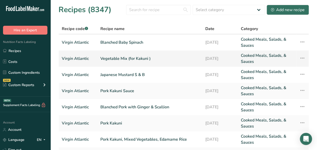
click at [146, 59] on link "Vegetable Mix (for Kakuni )" at bounding box center [150, 59] width 99 height 12
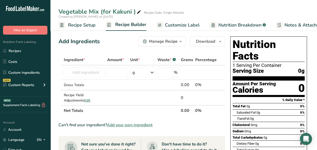
click at [138, 12] on icon at bounding box center [139, 12] width 5 height 7
click at [133, 11] on input "Vegetable Mix (for Kakuni )" at bounding box center [163, 11] width 208 height 9
type input "Vegetable Mix (for Kakuni)"
click at [166, 6] on div "Vegetable Mix (for Kakuni) Recipe Code: Virgin Atlantic Created by Liana Loutan…" at bounding box center [184, 15] width 267 height 31
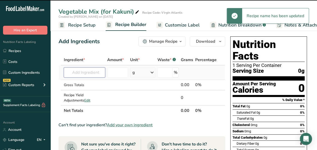
click at [82, 74] on input "text" at bounding box center [84, 72] width 41 height 10
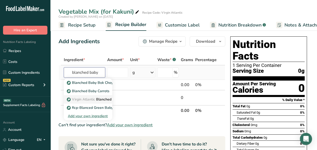
type input "blanched baby"
click at [85, 98] on span "Virgin Atlantic" at bounding box center [83, 99] width 23 height 5
type input "Blanched Baby Spinach"
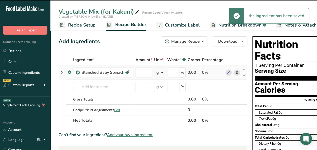
type input "0"
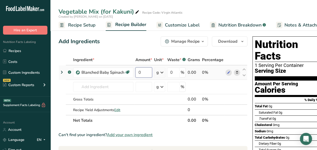
click at [144, 72] on input "0" at bounding box center [144, 72] width 17 height 10
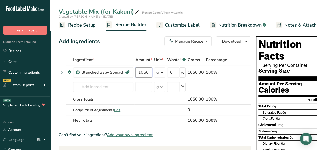
type input "1050"
drag, startPoint x: 39, startPoint y: 52, endPoint x: 46, endPoint y: 45, distance: 10.4
click at [39, 52] on link "Recipes" at bounding box center [25, 51] width 51 height 10
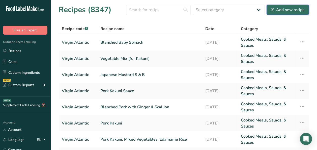
click at [291, 10] on div "Add new recipe" at bounding box center [288, 10] width 34 height 6
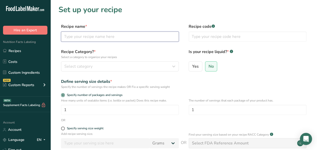
paste input "Blanched Carrot Julienne 1/8" Precut"
type input "Blanched Carrot Julienne 1/8" Precut"
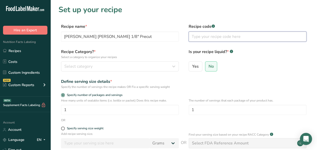
click at [202, 35] on input "text" at bounding box center [248, 37] width 118 height 10
type input "Virgin Atlantic"
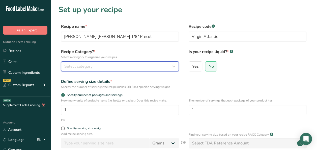
click at [82, 64] on span "Select category" at bounding box center [78, 66] width 28 height 6
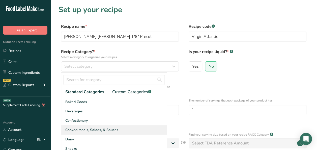
click at [107, 129] on span "Cooked Meals, Salads, & Sauces" at bounding box center [91, 129] width 53 height 5
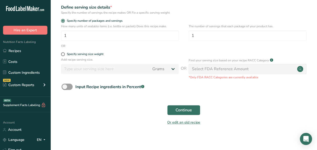
scroll to position [77, 0]
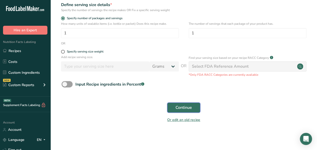
click at [180, 108] on span "Continue" at bounding box center [184, 108] width 16 height 6
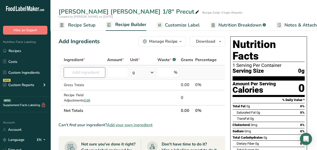
click at [78, 72] on input "text" at bounding box center [84, 72] width 41 height 10
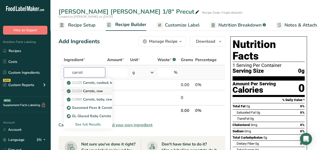
type input "carrot"
click at [106, 90] on link "11124 Carrots, raw" at bounding box center [88, 91] width 48 height 8
type input "Carrots, raw"
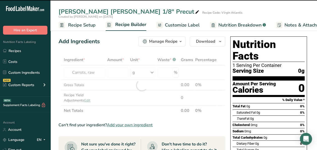
type input "0"
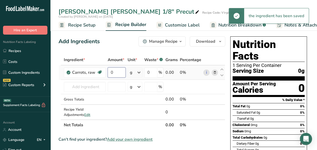
click at [116, 73] on input "0" at bounding box center [117, 72] width 18 height 10
type input "150"
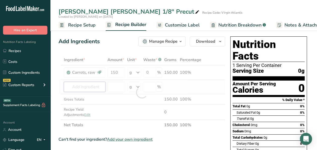
click at [84, 85] on div "Ingredient * Amount * Unit * Waste * .a-a{fill:#347362;}.b-a{fill:#fff;} Grams …" at bounding box center [142, 93] width 167 height 76
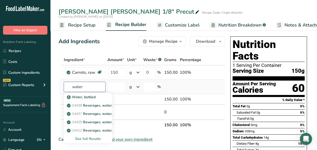
type input "water"
click at [92, 136] on div "See full Results" at bounding box center [88, 138] width 40 height 5
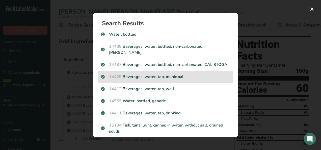
click at [160, 80] on p "14429 Beverages, water, tap, municipal" at bounding box center [165, 77] width 129 height 6
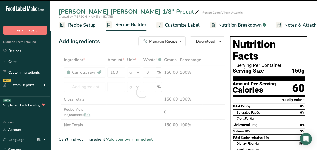
type input "0"
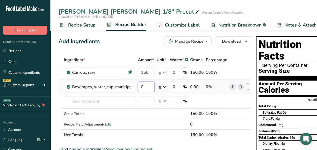
click at [144, 88] on input "0" at bounding box center [146, 87] width 17 height 10
type input "600"
click at [109, 122] on div "Ingredient * Amount * Unit * Waste * .a-a{fill:#347362;}.b-a{fill:#fff;} Grams …" at bounding box center [155, 98] width 193 height 86
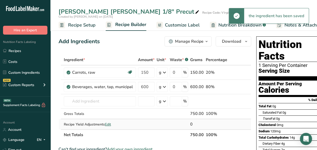
click at [109, 122] on span "Edit" at bounding box center [108, 124] width 6 height 5
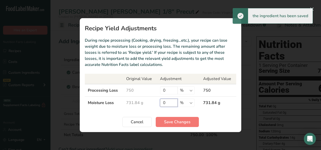
click at [174, 105] on input "0" at bounding box center [169, 103] width 18 height 8
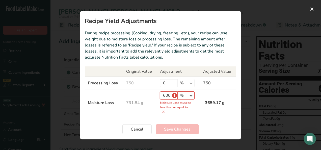
type input "600"
click at [193, 95] on select "% g kg mg mcg lb oz" at bounding box center [186, 95] width 17 height 8
select select "0"
click at [178, 99] on select "% g kg mg mcg lb oz" at bounding box center [186, 95] width 17 height 8
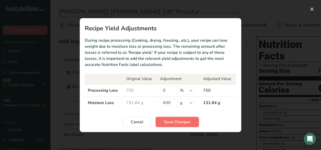
click at [178, 120] on span "Save Changes" at bounding box center [177, 122] width 27 height 6
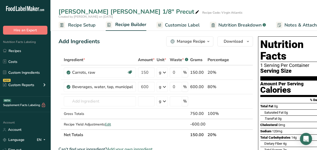
click at [203, 38] on div "Manage Recipe" at bounding box center [191, 41] width 29 height 6
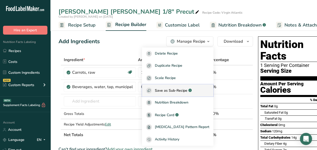
click at [183, 89] on span "Save as Sub-Recipe" at bounding box center [171, 90] width 33 height 5
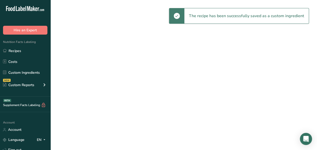
select select "30"
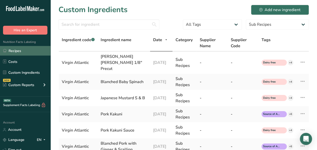
click at [26, 53] on link "Recipes" at bounding box center [25, 51] width 51 height 10
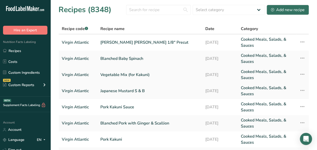
click at [134, 73] on link "Vegetable Mix (for Kakuni)" at bounding box center [150, 75] width 99 height 12
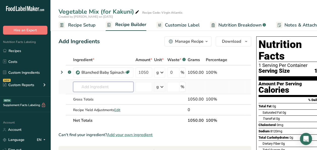
click at [81, 87] on input "text" at bounding box center [103, 87] width 60 height 10
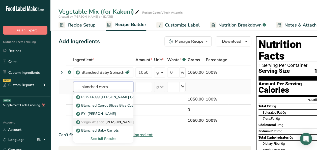
type input "blanched carro"
click at [93, 122] on span "Virgin Atlantic" at bounding box center [92, 122] width 23 height 5
type input "Blanched Carrot Julienne 1/8" Precut"
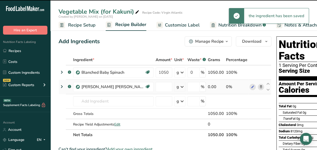
type input "0"
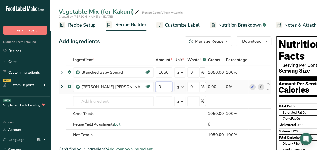
click at [163, 86] on input "0" at bounding box center [164, 87] width 17 height 10
type input "450"
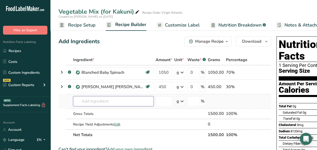
click at [112, 97] on div "Ingredient * Amount * Unit * Waste * .a-a{fill:#347362;}.b-a{fill:#fff;} Grams …" at bounding box center [165, 98] width 213 height 86
click at [97, 102] on input "text" at bounding box center [113, 101] width 81 height 10
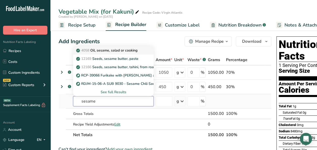
type input "sesame"
click at [112, 48] on p "4058 Oil, sesame, salad or cooking" at bounding box center [107, 50] width 60 height 5
type input "Oil, sesame, salad or cooking"
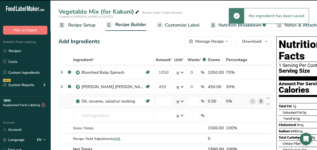
type input "0"
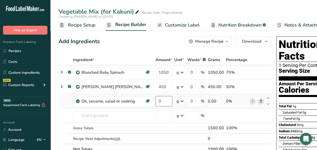
click at [162, 99] on input "0" at bounding box center [164, 101] width 17 height 10
type input "60"
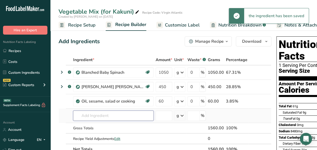
click at [100, 115] on div "Ingredient * Amount * Unit * Waste * .a-a{fill:#347362;}.b-a{fill:#fff;} Grams …" at bounding box center [165, 105] width 213 height 100
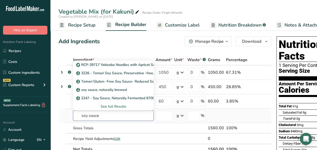
type input "soy sauce"
click at [115, 108] on div "See full Results" at bounding box center [113, 106] width 72 height 5
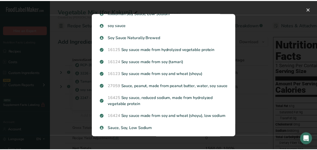
scroll to position [152, 0]
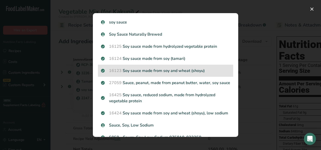
click at [171, 77] on div "16123 Soy sauce made from soy and wheat (shoyu)" at bounding box center [165, 71] width 135 height 12
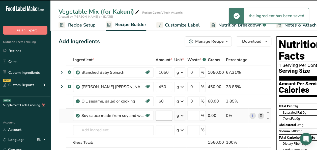
type input "0"
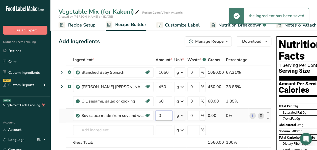
click at [167, 116] on input "0" at bounding box center [164, 116] width 17 height 10
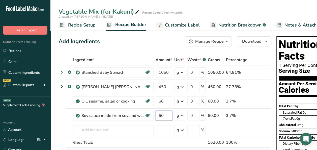
type input "60"
click at [92, 128] on div "Ingredient * Amount * Unit * Waste * .a-a{fill:#347362;}.b-a{fill:#fff;} Grams …" at bounding box center [165, 112] width 213 height 114
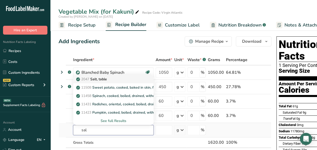
type input "sal"
click at [95, 75] on link "2047 Salt, table" at bounding box center [113, 79] width 81 height 8
type input "Salt, table"
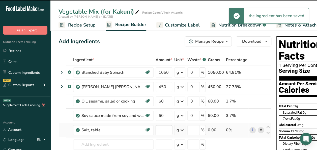
type input "0"
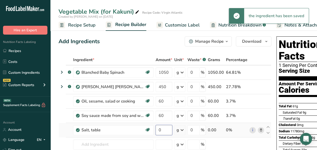
click at [163, 130] on input "0" at bounding box center [164, 130] width 17 height 10
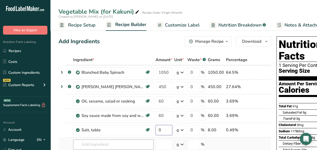
type input "8"
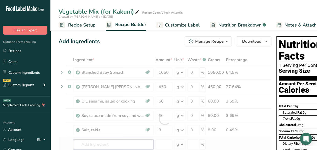
click at [101, 143] on div "Ingredient * Amount * Unit * Waste * .a-a{fill:#347362;}.b-a{fill:#fff;} Grams …" at bounding box center [165, 119] width 213 height 129
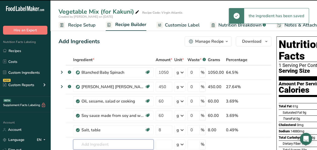
scroll to position [51, 0]
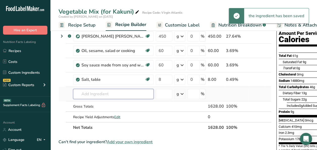
click at [103, 91] on input "text" at bounding box center [113, 94] width 81 height 10
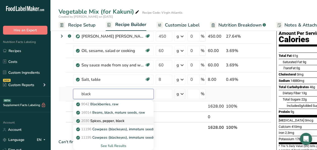
type input "black"
click at [102, 121] on p "2030 Spices, pepper, black" at bounding box center [100, 120] width 47 height 5
type input "Spices, pepper, black"
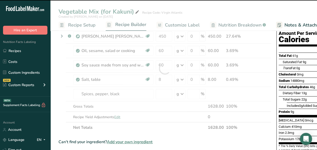
type input "0"
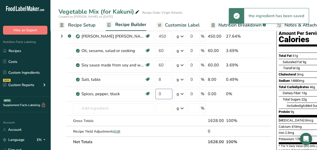
click at [164, 94] on input "0" at bounding box center [164, 94] width 17 height 10
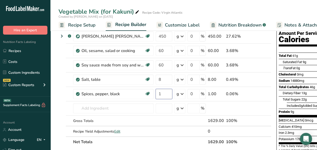
type input "1"
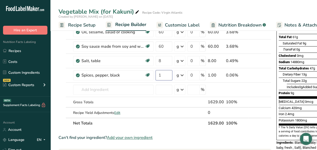
scroll to position [76, 0]
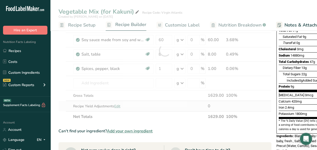
click at [118, 106] on div "Ingredient * Amount * Unit * Waste * .a-a{fill:#347362;}.b-a{fill:#fff;} Grams …" at bounding box center [165, 50] width 213 height 143
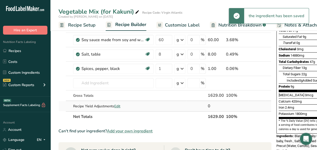
click at [118, 106] on span "Edit" at bounding box center [117, 106] width 6 height 5
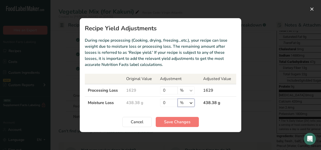
click at [191, 103] on select "% g kg mg mcg lb oz" at bounding box center [186, 103] width 17 height 8
select select "0"
click at [178, 99] on select "% g kg mg mcg lb oz" at bounding box center [186, 103] width 17 height 8
click at [168, 102] on input "0" at bounding box center [169, 103] width 18 height 8
type input "279"
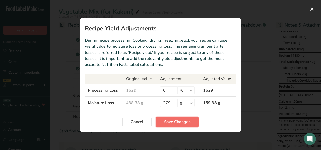
click at [183, 121] on span "Save Changes" at bounding box center [177, 122] width 27 height 6
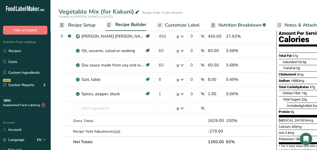
scroll to position [0, 0]
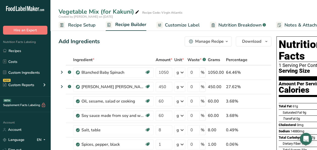
click at [226, 42] on icon "button" at bounding box center [227, 41] width 4 height 6
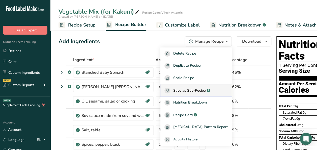
click at [206, 91] on span "Save as Sub-Recipe" at bounding box center [190, 90] width 33 height 5
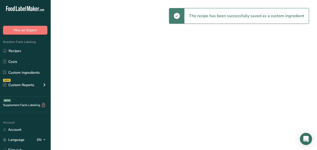
select select "30"
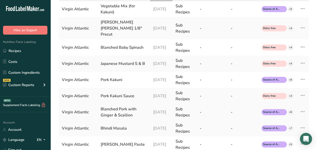
scroll to position [76, 0]
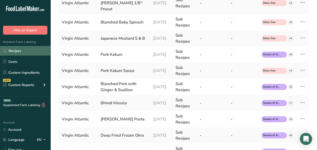
click at [20, 51] on link "Recipes" at bounding box center [25, 51] width 51 height 10
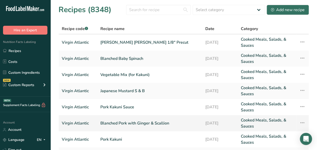
scroll to position [25, 0]
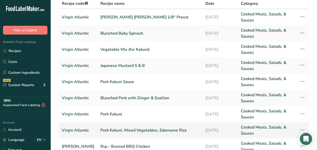
click at [118, 131] on link "Pork Kakuni, Mixed Vegetables, Edamame Rice" at bounding box center [150, 130] width 99 height 12
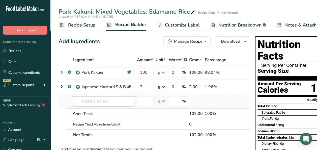
click at [95, 100] on input "text" at bounding box center [104, 101] width 62 height 10
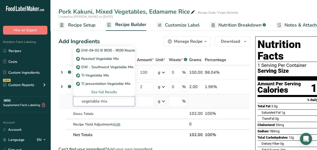
type input "vegetable mix"
click at [99, 90] on div "See full Results" at bounding box center [104, 91] width 54 height 5
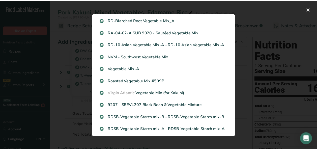
scroll to position [278, 0]
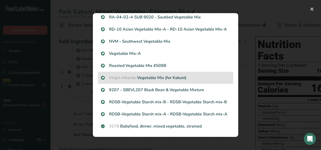
click at [153, 78] on p "Virgin Atlantic Vegetable Mix (for Kakuni)" at bounding box center [165, 78] width 129 height 6
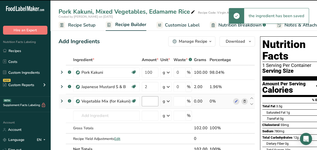
type input "0"
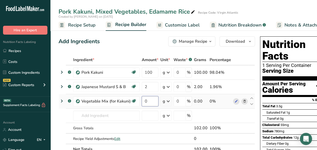
click at [155, 101] on input "0" at bounding box center [150, 101] width 17 height 10
type input "35"
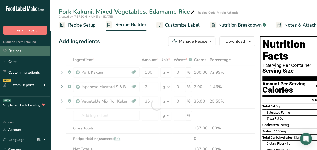
click at [9, 50] on link "Recipes" at bounding box center [25, 51] width 51 height 10
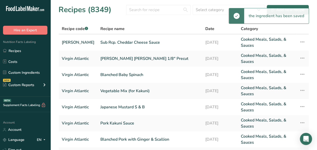
click at [282, 8] on div "the ingredient has been saved" at bounding box center [269, 16] width 80 height 16
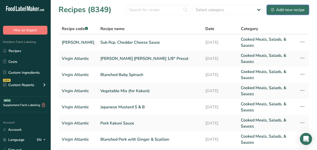
click at [287, 14] on button "Add new recipe" at bounding box center [288, 10] width 42 height 10
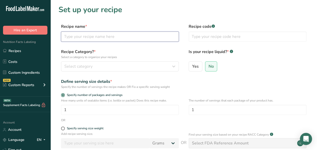
paste input "Stir Fry Baby Corn"
type input "Stir Fry Baby Corn"
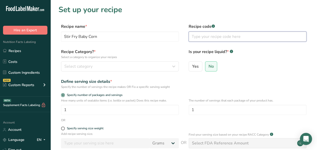
click at [210, 35] on input "text" at bounding box center [248, 37] width 118 height 10
type input "Virgin Atlantic"
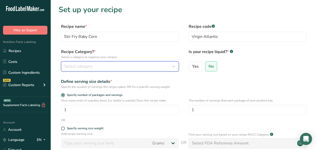
click at [95, 66] on div "Select category" at bounding box center [118, 66] width 108 height 6
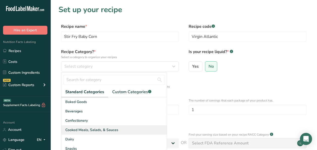
click at [105, 130] on span "Cooked Meals, Salads, & Sauces" at bounding box center [91, 129] width 53 height 5
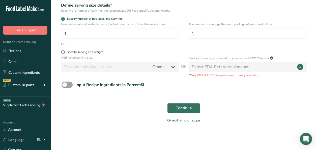
scroll to position [77, 0]
click at [181, 110] on span "Continue" at bounding box center [184, 108] width 16 height 6
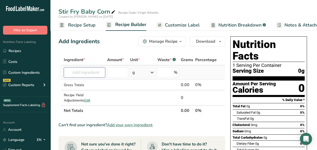
click at [82, 72] on input "text" at bounding box center [84, 72] width 41 height 10
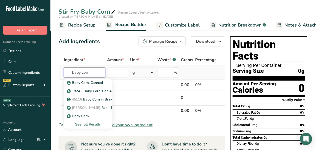
type input "baby corn"
click at [94, 124] on div "See full Results" at bounding box center [88, 124] width 40 height 5
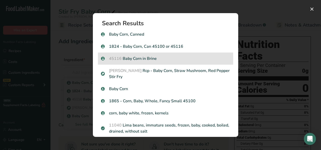
click at [137, 61] on p "45116 Baby Corn in Brine" at bounding box center [165, 59] width 129 height 6
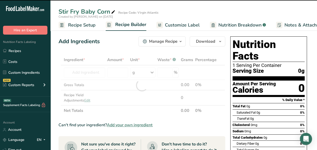
type input "0"
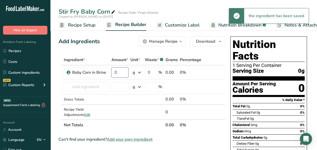
click at [122, 74] on input "0" at bounding box center [120, 72] width 17 height 10
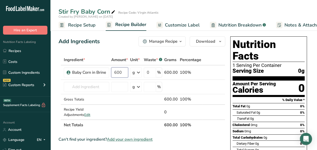
type input "600"
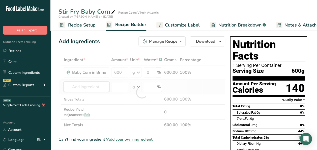
click at [72, 87] on div "Ingredient * Amount * Unit * Waste * .a-a{fill:#347362;}.b-a{fill:#fff;} Grams …" at bounding box center [142, 93] width 167 height 76
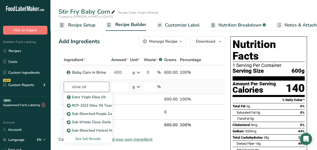
type input "olive oil"
click at [89, 139] on div "See full Results" at bounding box center [88, 138] width 40 height 5
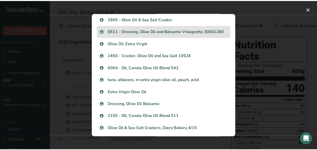
scroll to position [404, 0]
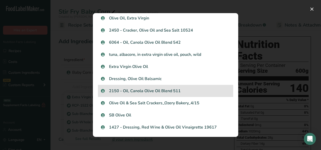
click at [151, 90] on p "2150 - Oil, Canola Olive Oil Blend 511" at bounding box center [165, 91] width 129 height 6
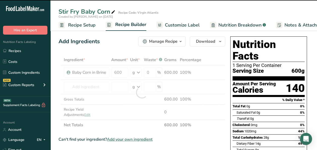
type input "0"
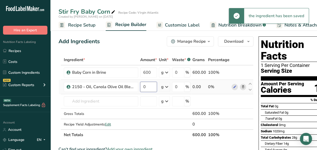
click at [151, 88] on input "0" at bounding box center [148, 87] width 17 height 10
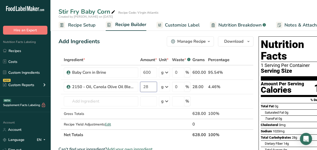
type input "28"
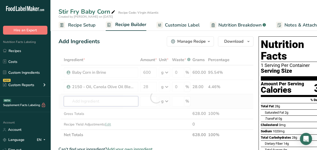
click at [102, 100] on div "Ingredient * Amount * Unit * Waste * .a-a{fill:#347362;}.b-a{fill:#fff;} Grams …" at bounding box center [156, 98] width 195 height 86
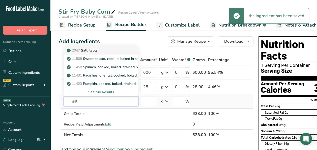
type input "sal"
click at [102, 51] on div "2047 Salt, table" at bounding box center [97, 50] width 58 height 5
type input "Salt, table"
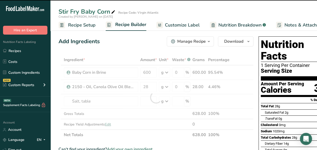
type input "0"
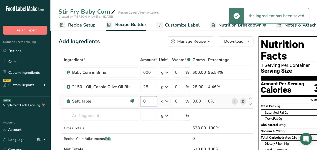
click at [150, 101] on input "0" at bounding box center [148, 101] width 17 height 10
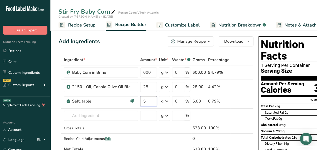
type input "5"
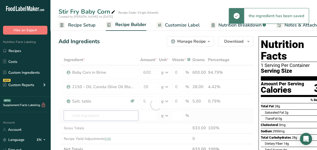
click at [107, 115] on div "Ingredient * Amount * Unit * Waste * .a-a{fill:#347362;}.b-a{fill:#fff;} Grams …" at bounding box center [156, 105] width 195 height 100
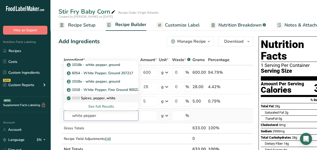
type input "white pepper"
click at [103, 100] on p "2032 Spices, pepper, white" at bounding box center [92, 97] width 48 height 5
type input "Spices, pepper, white"
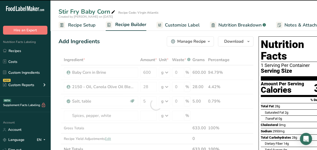
type input "0"
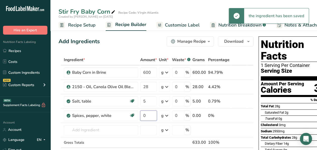
click at [147, 117] on input "0" at bounding box center [148, 116] width 17 height 10
type input "1"
click at [213, 39] on button "Manage Recipe" at bounding box center [190, 41] width 47 height 10
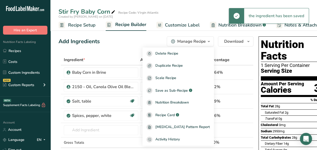
click at [113, 43] on div "Add Ingredients Manage Recipe Delete Recipe Duplicate Recipe Scale Recipe Save …" at bounding box center [156, 41] width 195 height 10
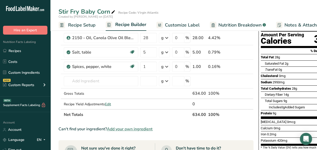
scroll to position [51, 0]
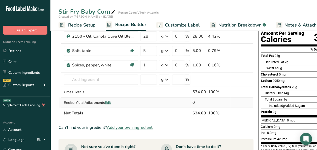
click at [108, 102] on span "Edit" at bounding box center [108, 102] width 6 height 5
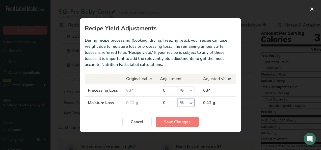
click at [190, 101] on select "% g kg mg mcg lb oz" at bounding box center [186, 103] width 17 height 8
select select "0"
click at [178, 99] on select "% g kg mg mcg lb oz" at bounding box center [186, 103] width 17 height 8
click at [186, 101] on select "% g kg mg mcg lb oz" at bounding box center [186, 103] width 17 height 8
click at [171, 103] on input "0" at bounding box center [169, 103] width 18 height 8
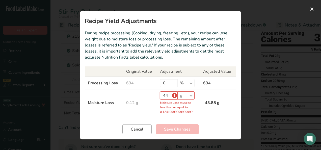
type input "44"
click at [139, 130] on span "Cancel" at bounding box center [137, 129] width 13 height 6
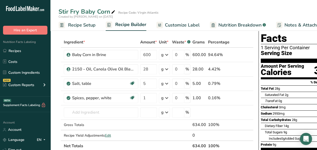
scroll to position [0, 0]
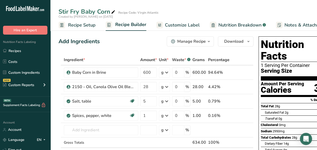
click at [209, 40] on icon "button" at bounding box center [209, 41] width 4 height 6
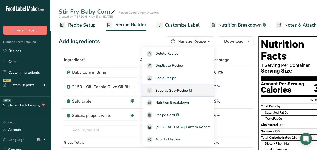
click at [186, 93] on button "Save as Sub-Recipe .a-a{fill:#347362;}.b-a{fill:#fff;}" at bounding box center [178, 90] width 71 height 12
click at [0, 0] on div at bounding box center [0, 0] width 0 height 0
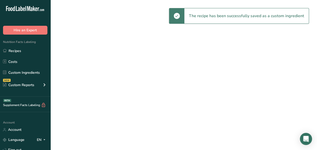
select select "30"
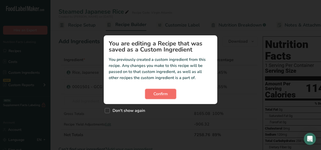
click at [164, 96] on span "Confirm" at bounding box center [161, 94] width 14 height 6
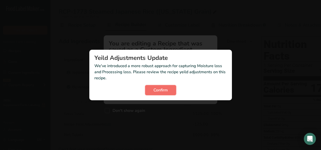
click at [160, 92] on span "Confirm" at bounding box center [161, 90] width 14 height 6
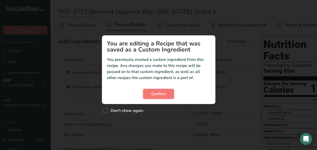
click at [160, 92] on span "Confirm" at bounding box center [159, 94] width 14 height 6
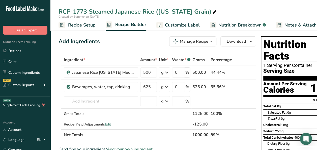
click at [210, 42] on icon "button" at bounding box center [212, 41] width 4 height 6
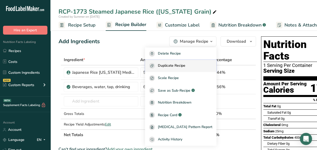
click at [186, 66] on span "Duplicate Recipe" at bounding box center [172, 66] width 28 height 6
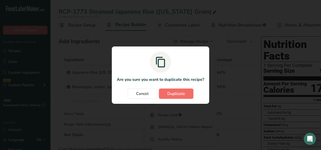
click at [176, 93] on span "Duplicate" at bounding box center [176, 94] width 18 height 6
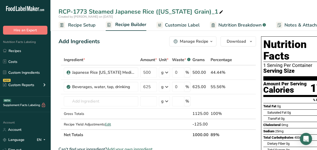
click at [116, 11] on div "RCP-1773 Steamed Japanese Rice ([US_STATE] Grain)_1" at bounding box center [142, 11] width 166 height 9
click at [116, 12] on input "RCP-1773 Steamed Japanese Rice ([US_STATE] Grain)_1" at bounding box center [184, 11] width 251 height 9
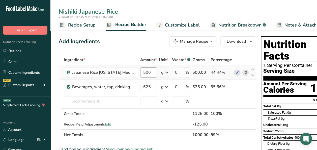
type input "Nishiki Japanese Rice"
click at [145, 72] on input "500" at bounding box center [148, 72] width 17 height 10
type input "600"
click at [152, 86] on div "Ingredient * Amount * Unit * Waste * .a-a{fill:#347362;}.b-a{fill:#fff;} Grams …" at bounding box center [158, 98] width 198 height 86
type input "680"
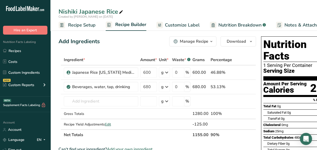
click at [107, 45] on div "Add Ingredients Manage Recipe Delete Recipe Duplicate Recipe Scale Recipe Save …" at bounding box center [158, 41] width 198 height 10
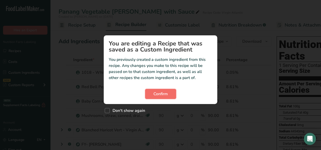
click at [156, 93] on span "Confirm" at bounding box center [161, 94] width 14 height 6
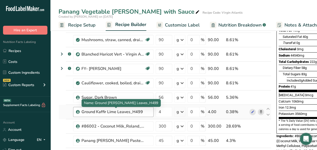
scroll to position [101, 0]
